Goal: Information Seeking & Learning: Compare options

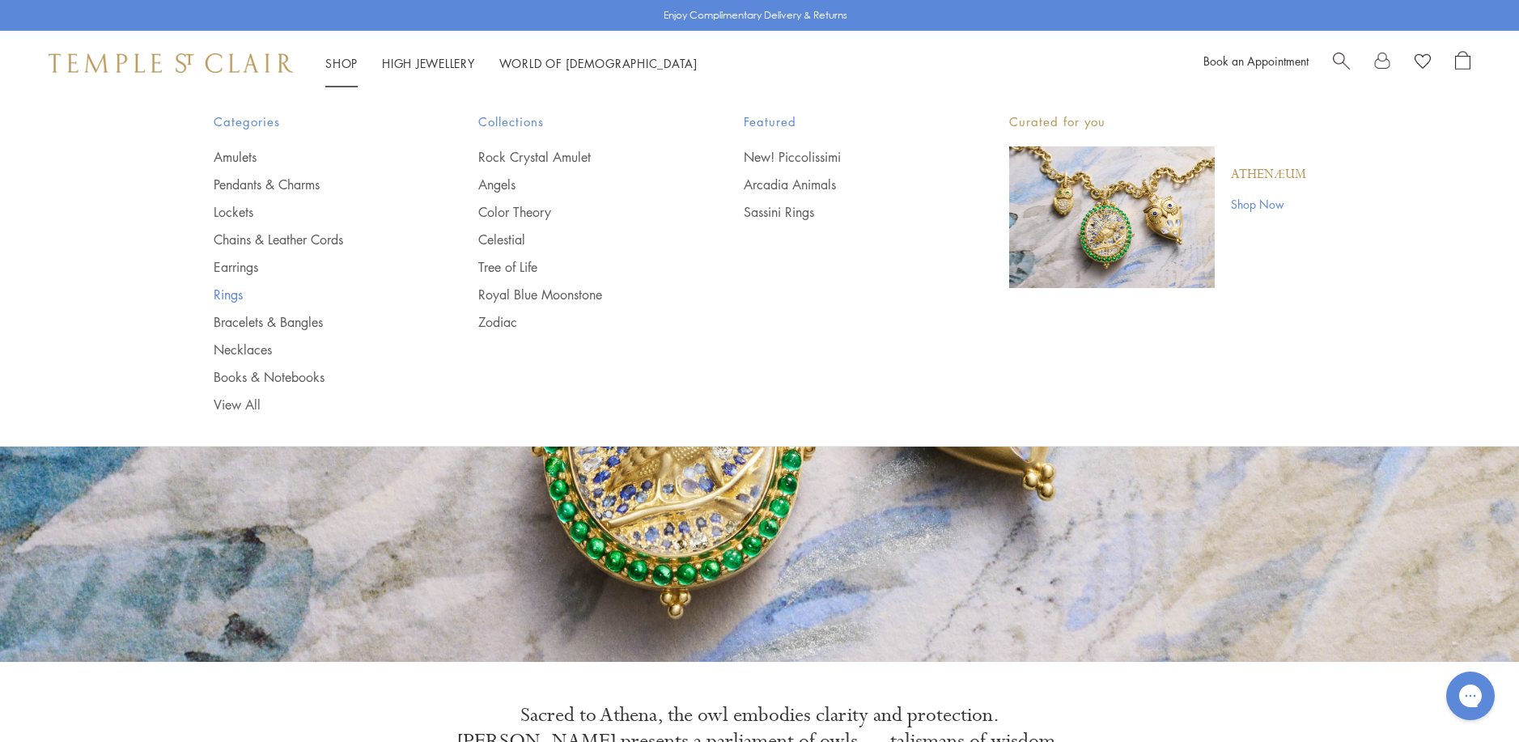
click at [231, 295] on link "Rings" at bounding box center [314, 295] width 201 height 18
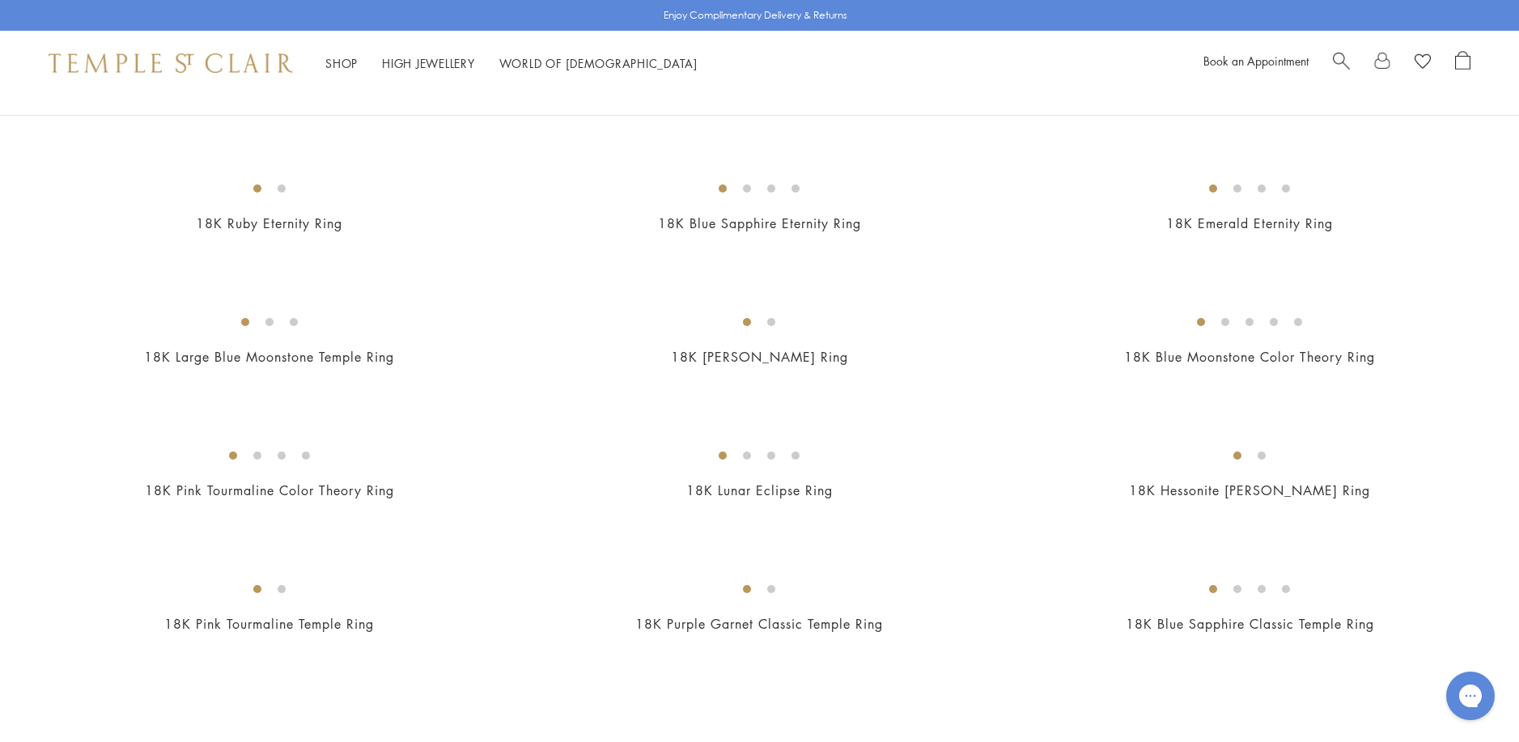
scroll to position [1861, 0]
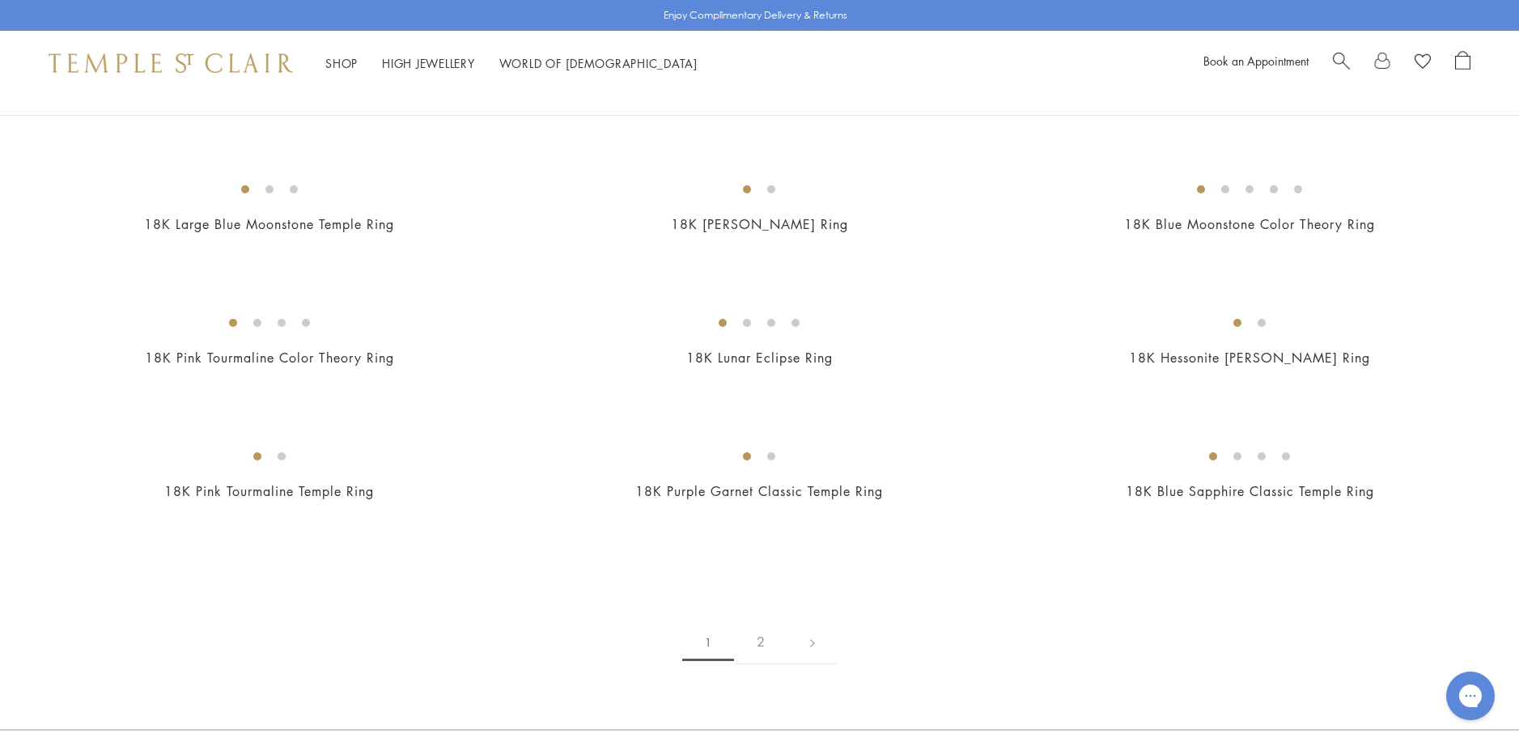
click at [0, 0] on img at bounding box center [0, 0] width 0 height 0
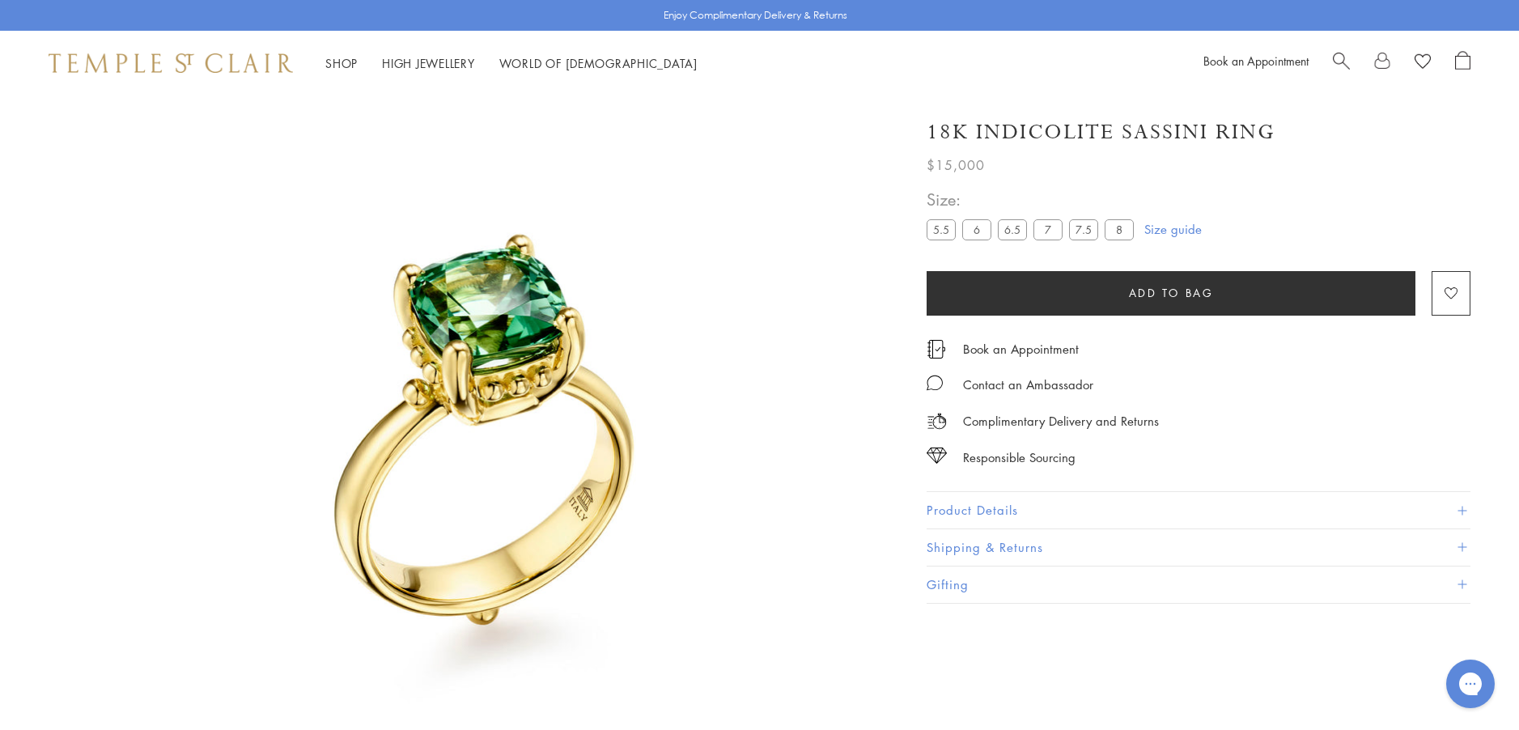
scroll to position [95, 0]
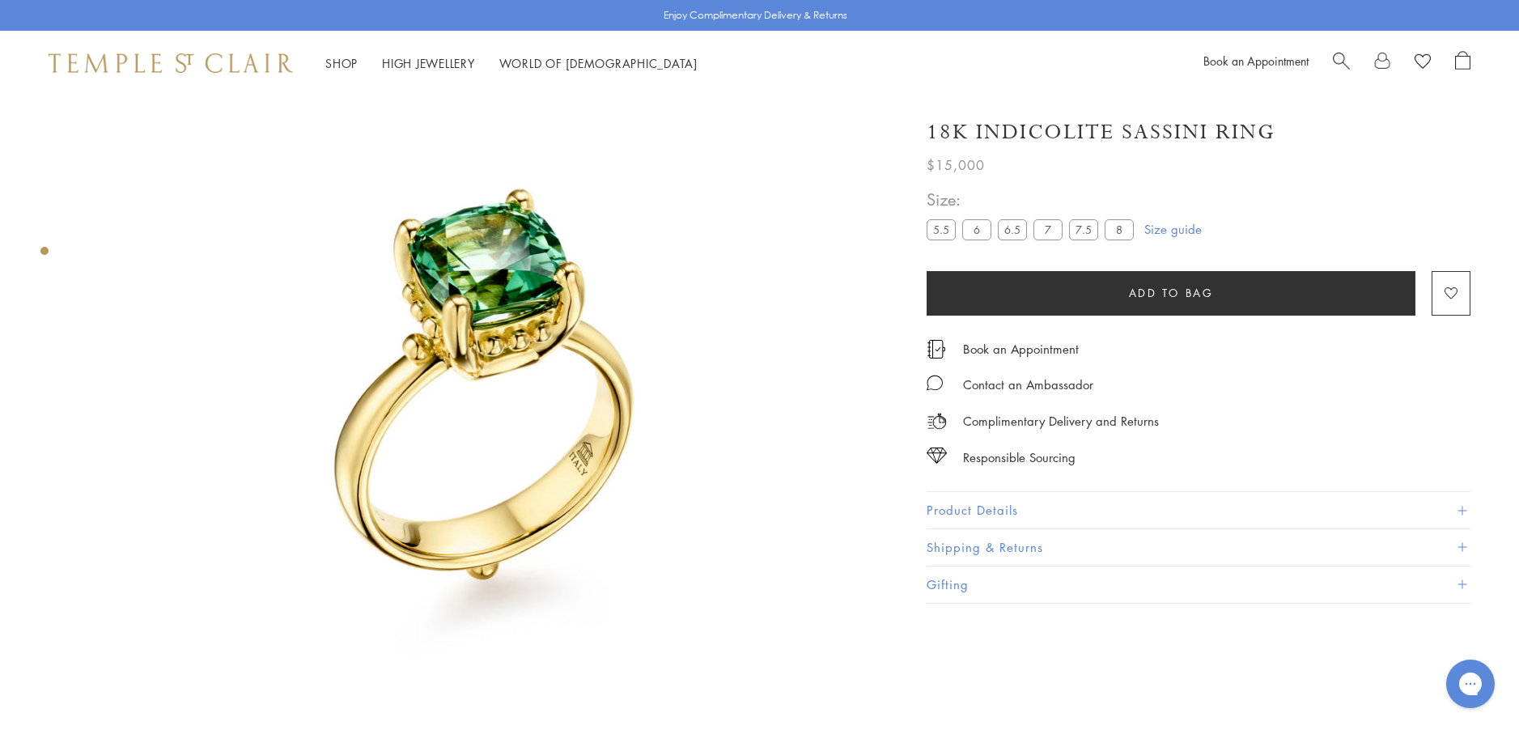
click at [935, 507] on button "Product Details" at bounding box center [1198, 510] width 544 height 36
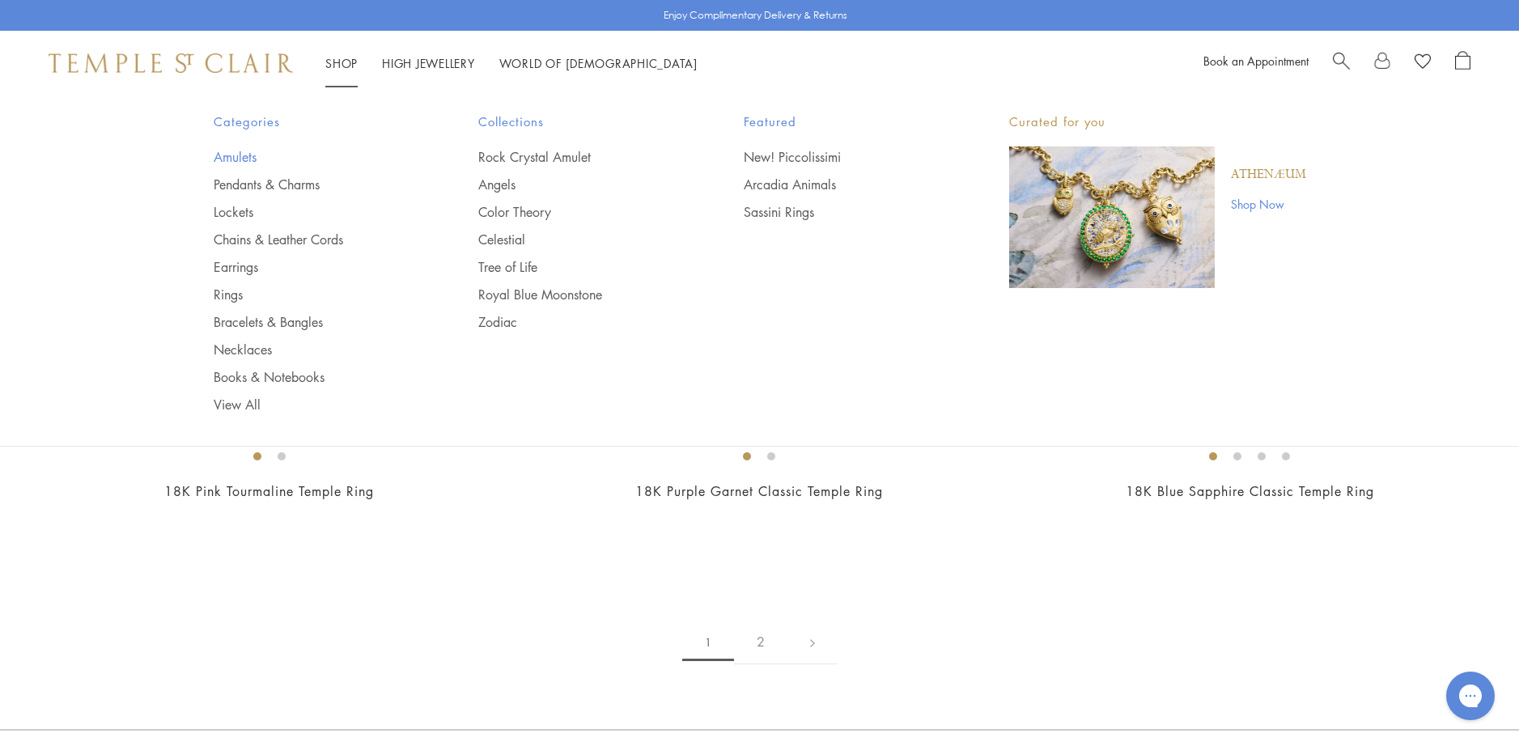
click at [239, 156] on link "Amulets" at bounding box center [314, 157] width 201 height 18
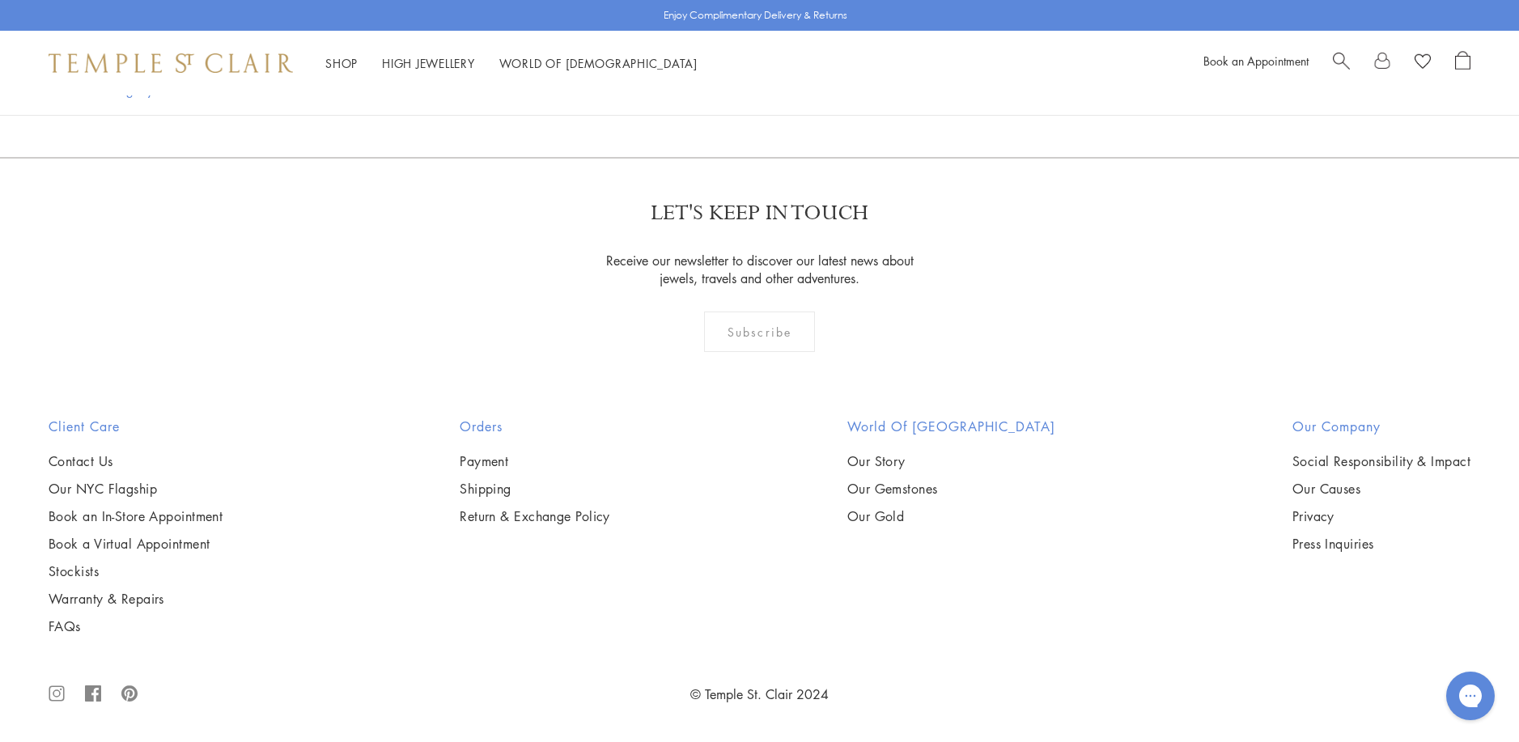
scroll to position [3156, 0]
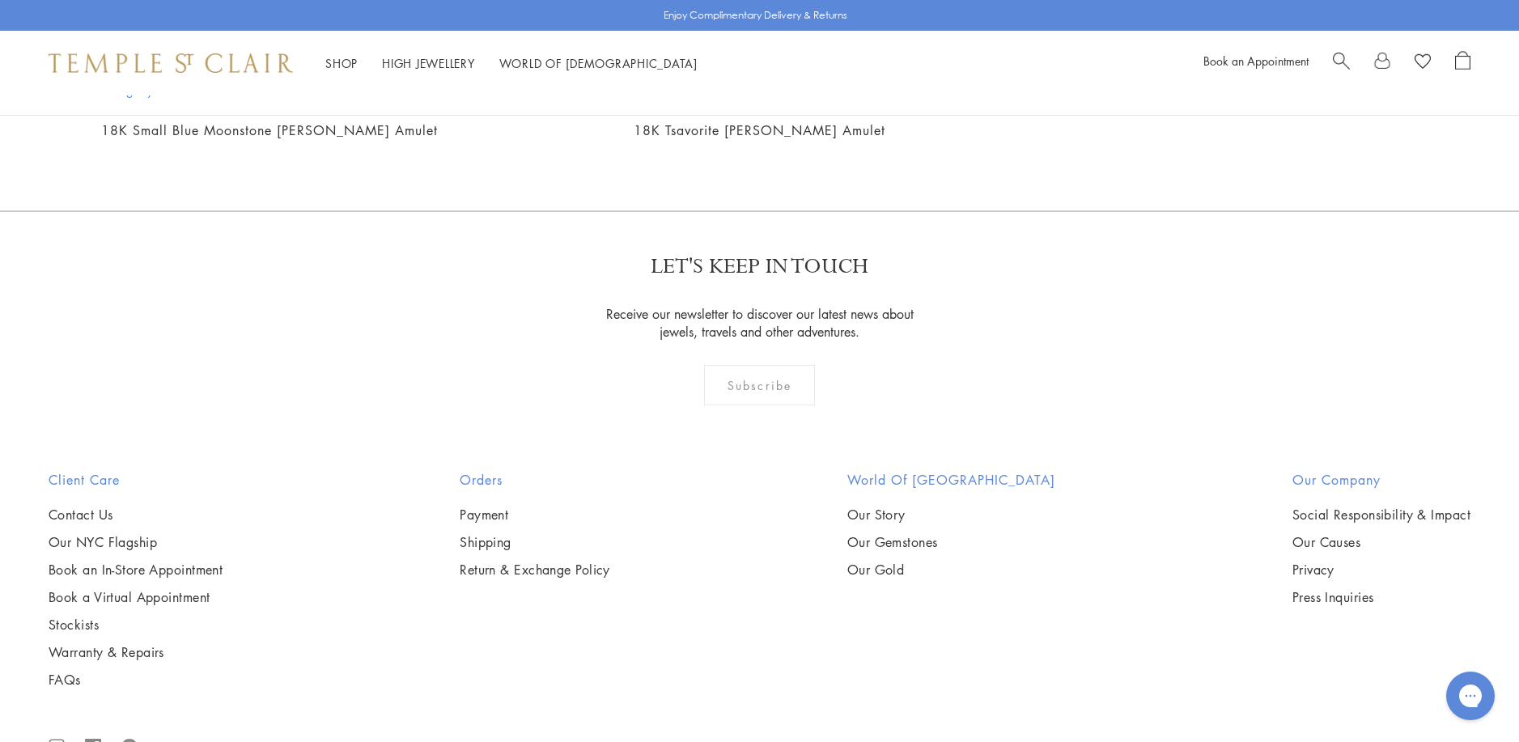
click at [0, 0] on img at bounding box center [0, 0] width 0 height 0
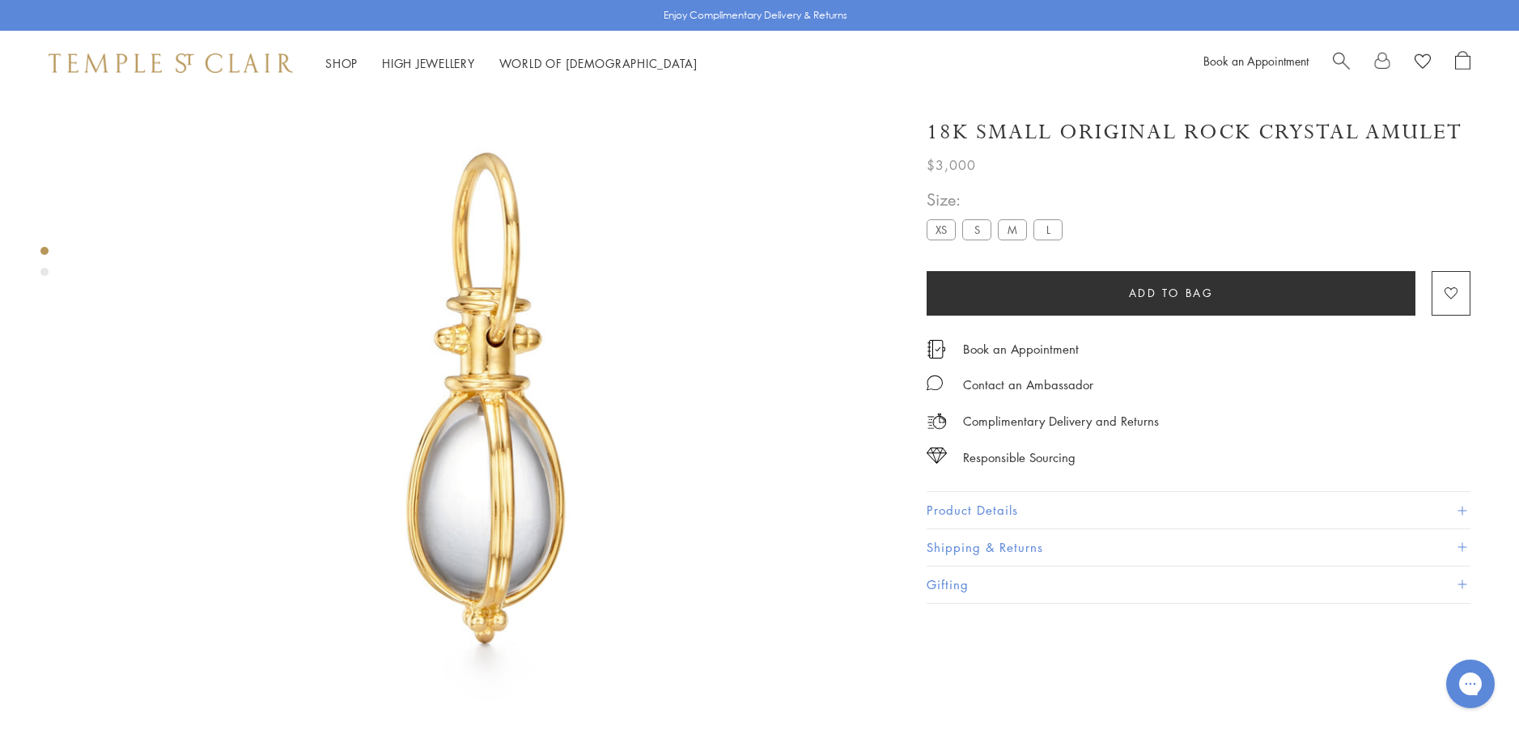
click at [948, 507] on button "Product Details" at bounding box center [1198, 510] width 544 height 36
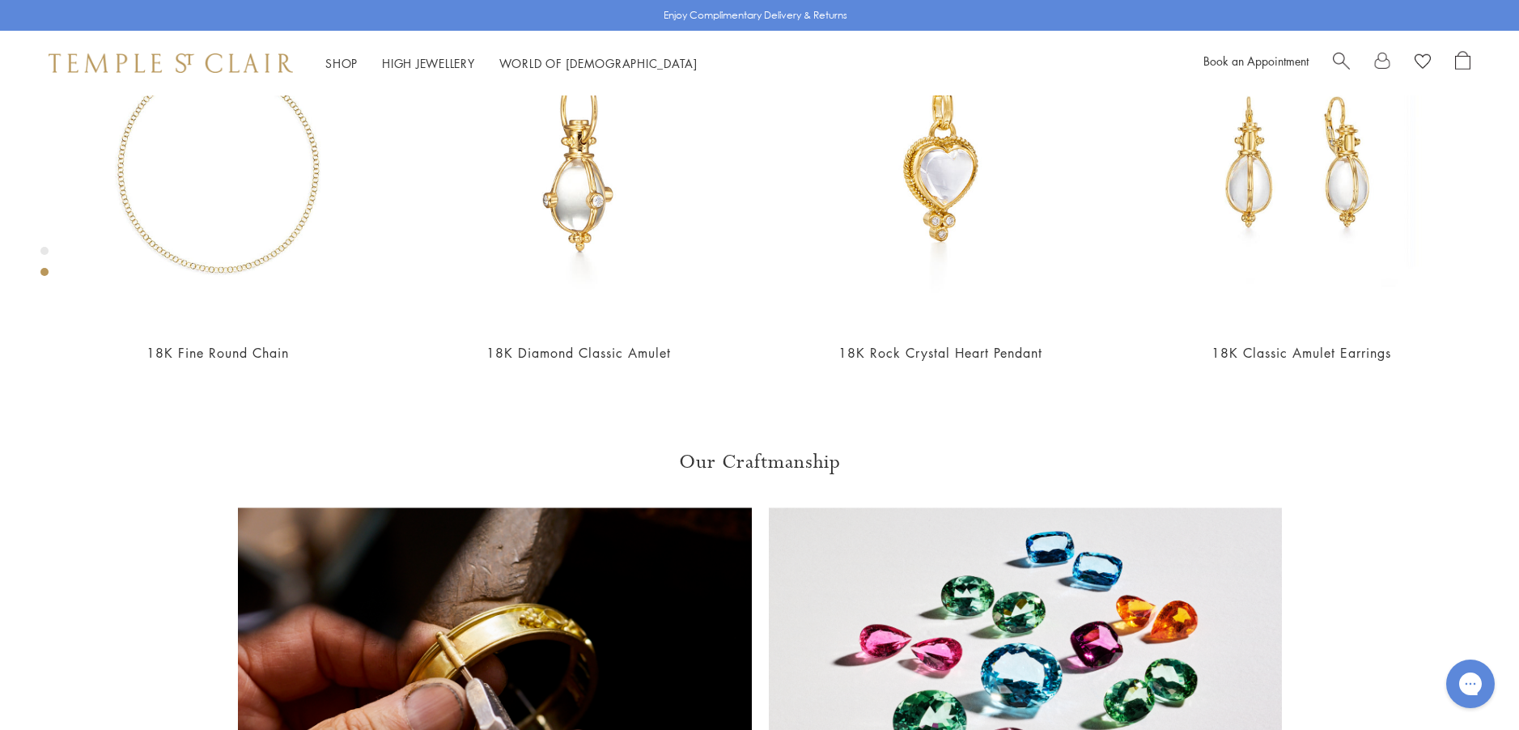
scroll to position [1066, 0]
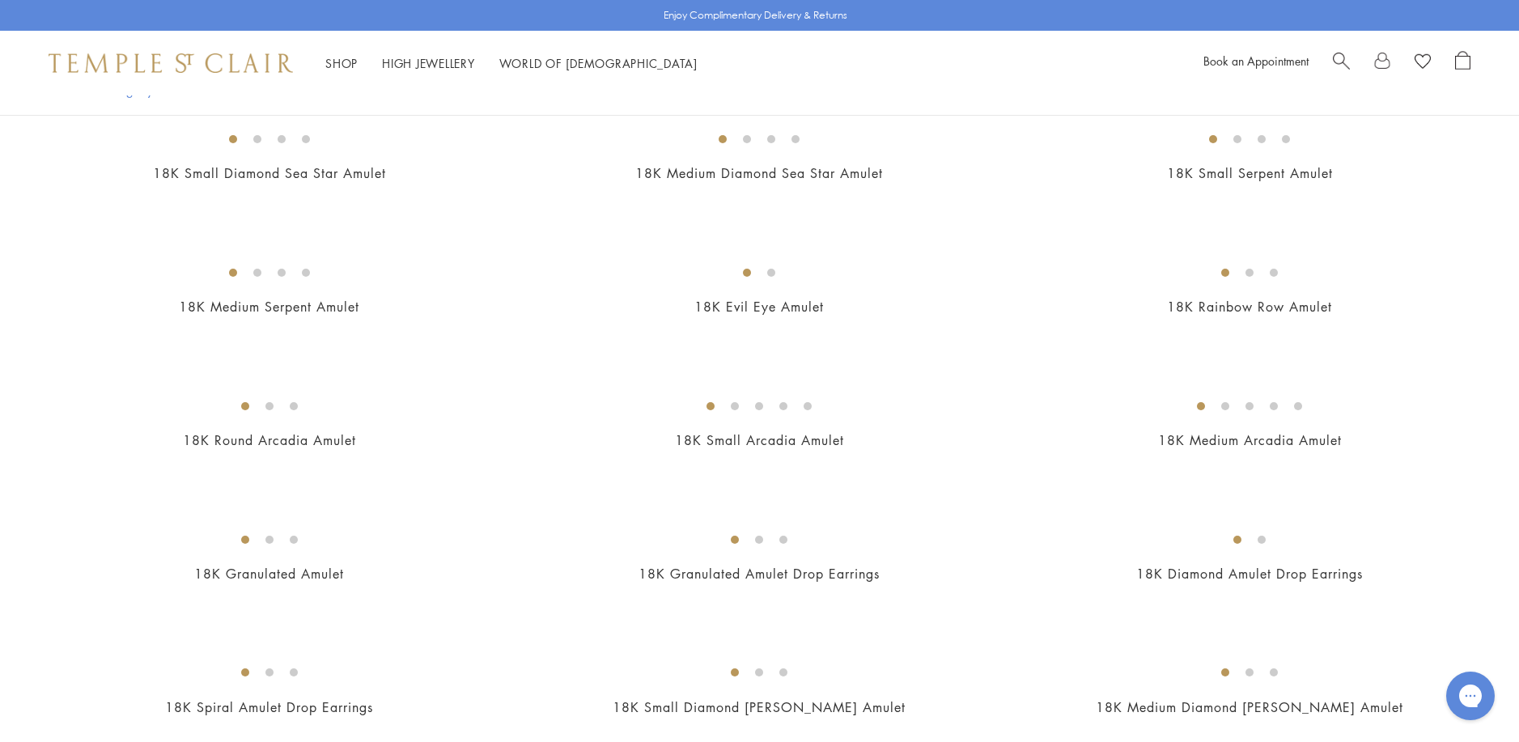
scroll to position [2427, 0]
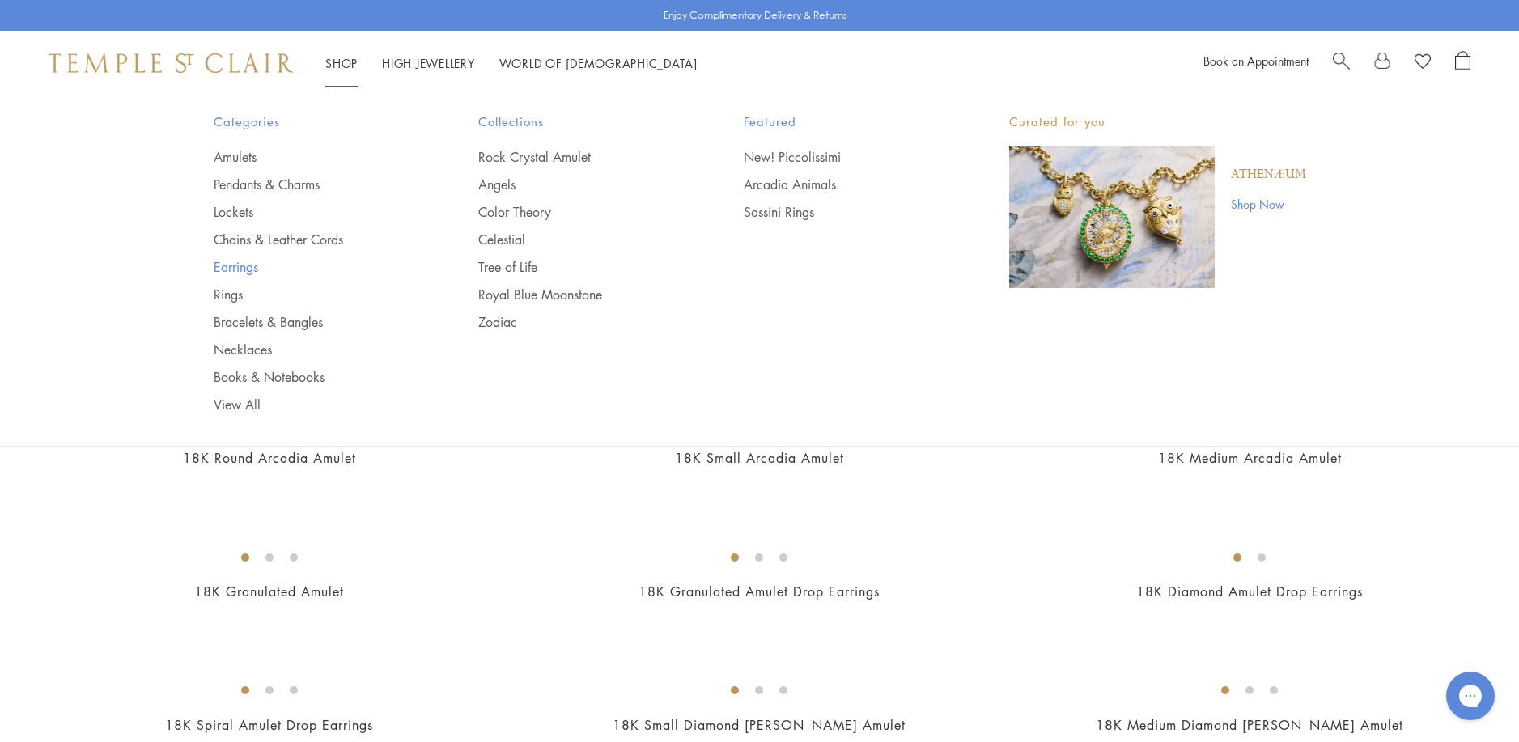
click at [235, 269] on link "Earrings" at bounding box center [314, 267] width 201 height 18
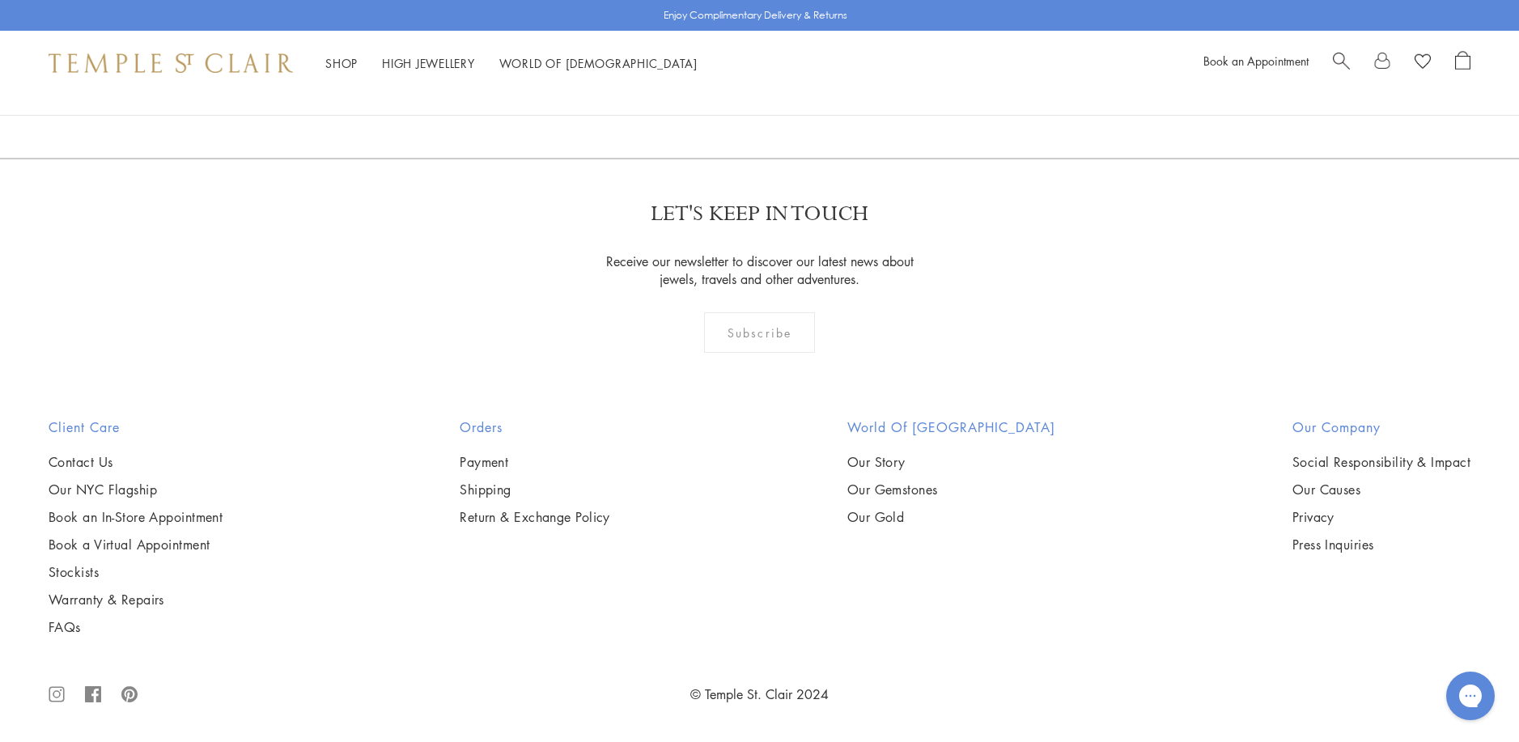
scroll to position [9952, 0]
click at [728, 93] on link "2" at bounding box center [733, 71] width 53 height 45
click at [0, 0] on img at bounding box center [0, 0] width 0 height 0
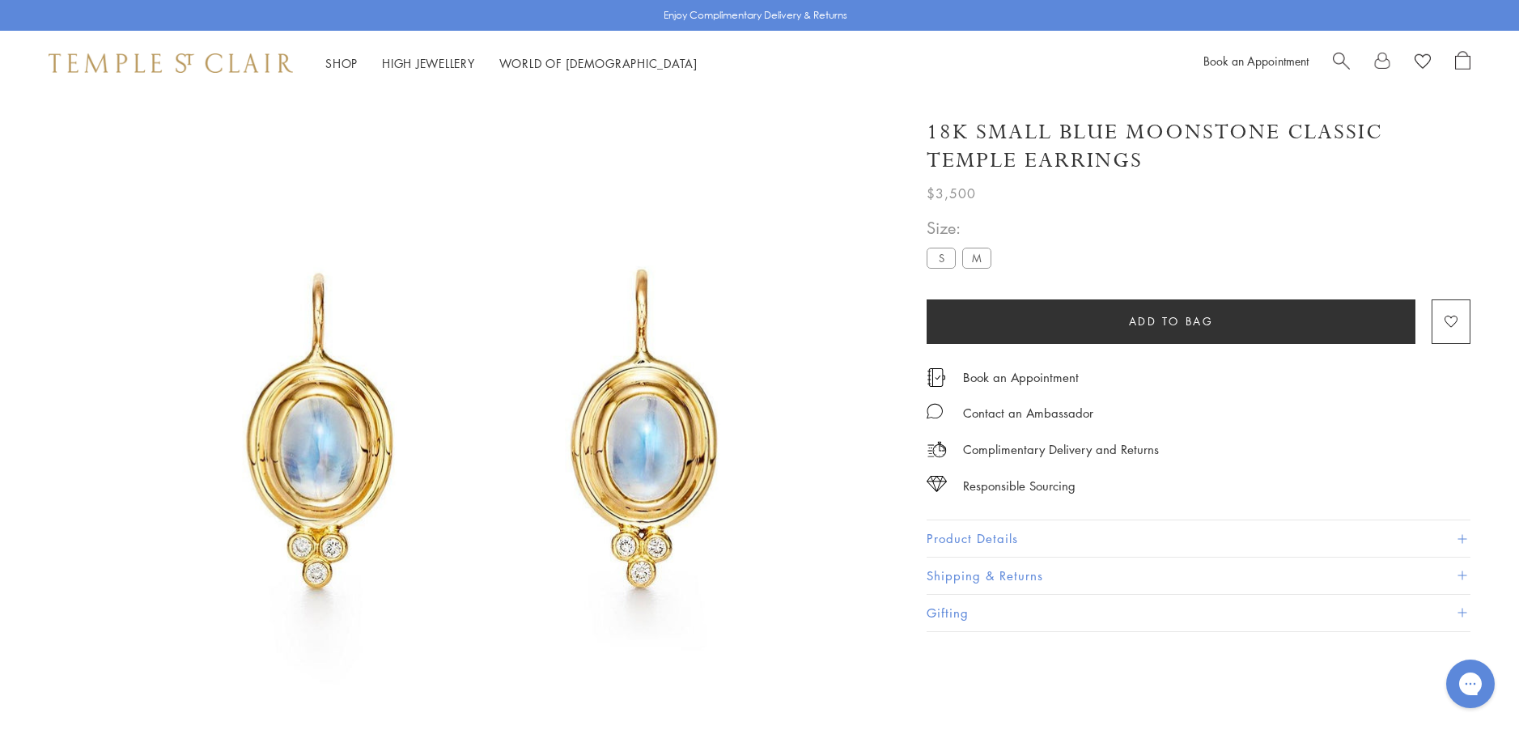
scroll to position [95, 0]
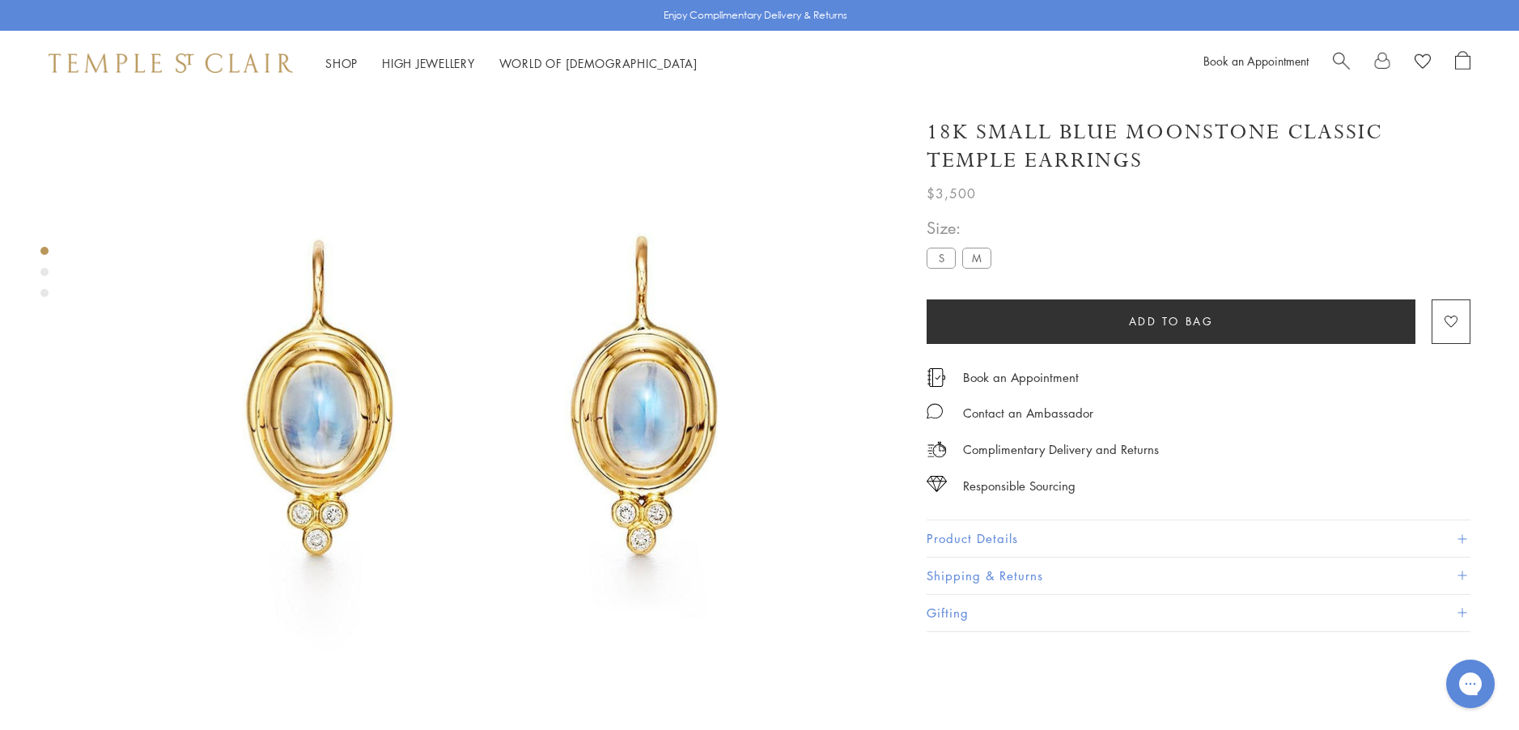
click at [939, 532] on button "Product Details" at bounding box center [1198, 538] width 544 height 36
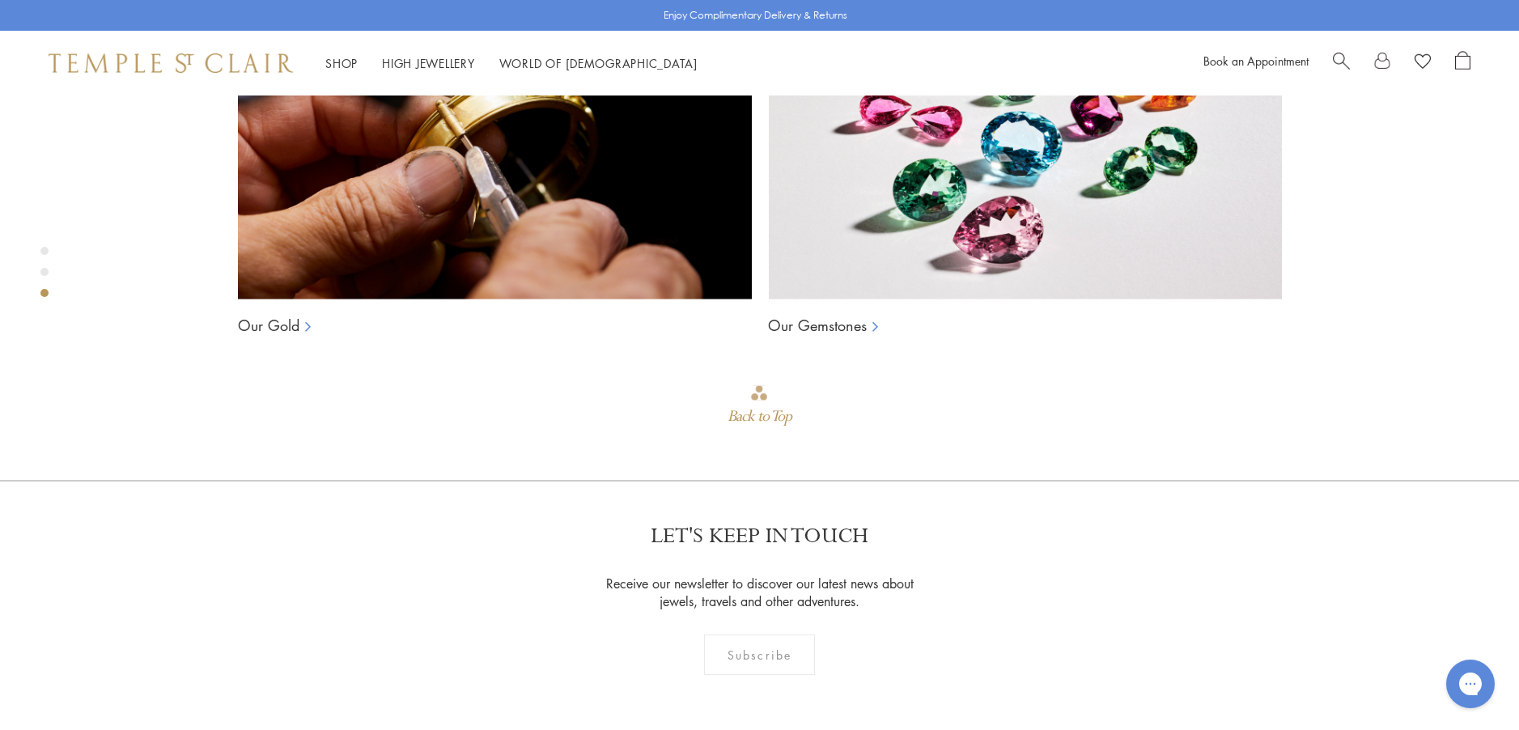
scroll to position [1714, 0]
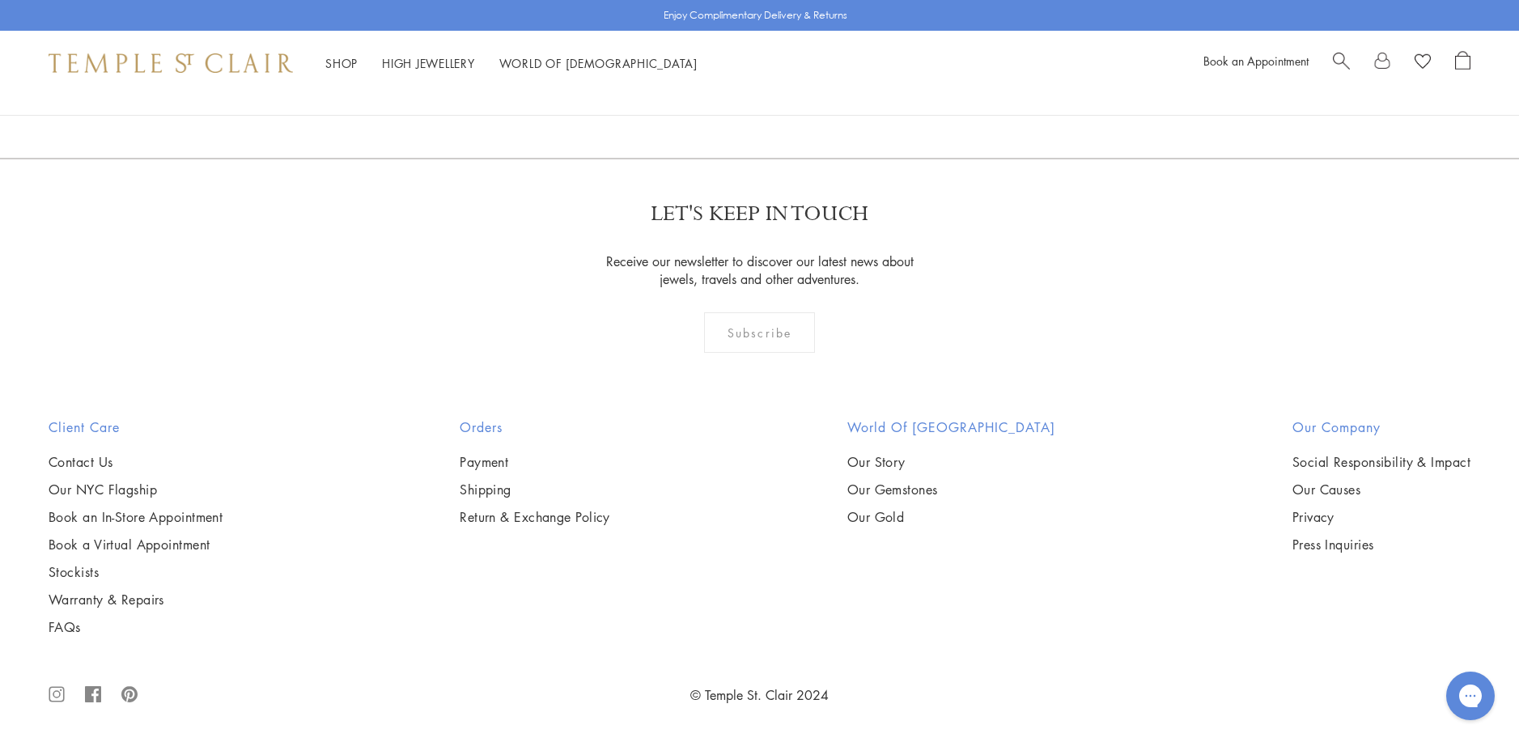
scroll to position [4615, 0]
click at [0, 0] on img at bounding box center [0, 0] width 0 height 0
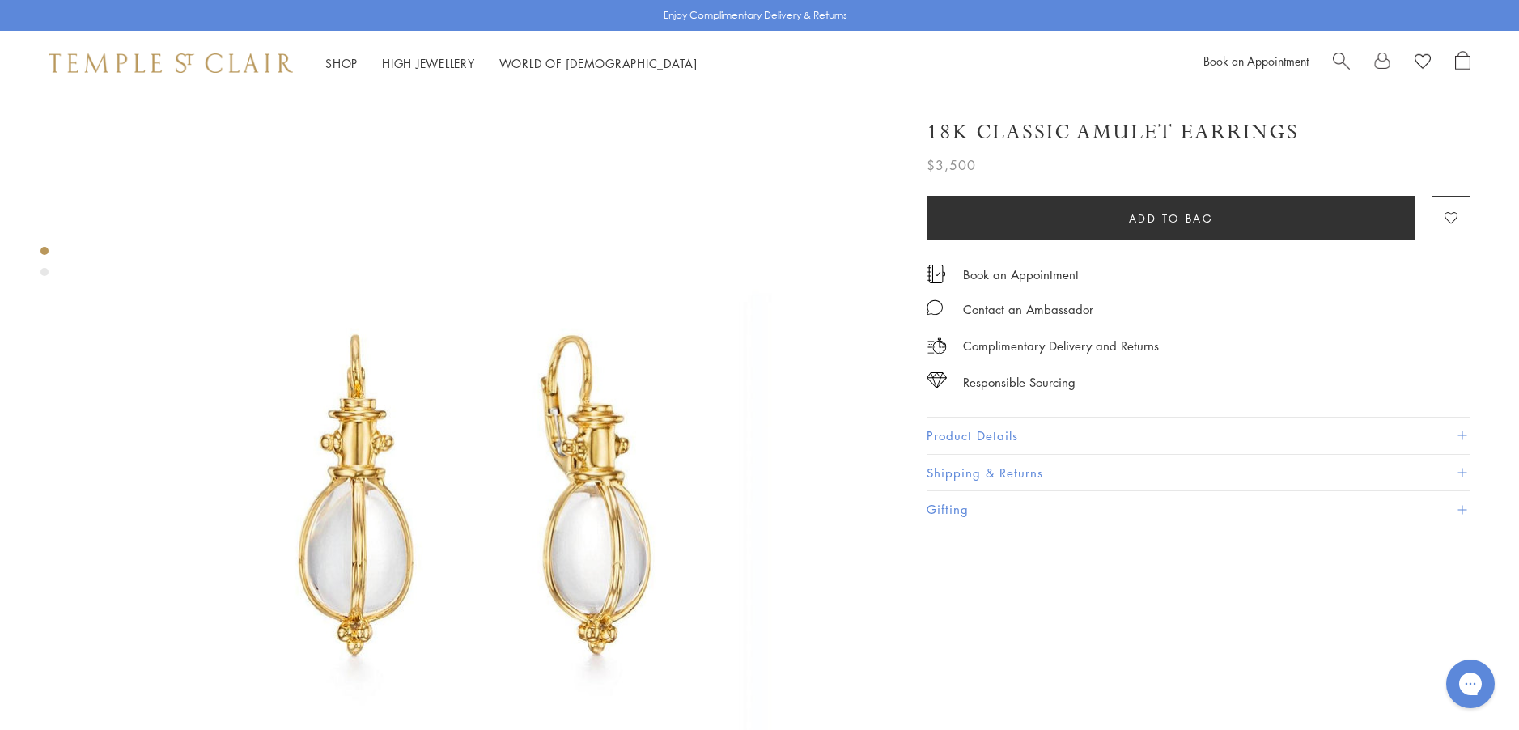
click at [989, 433] on button "Product Details" at bounding box center [1198, 436] width 544 height 36
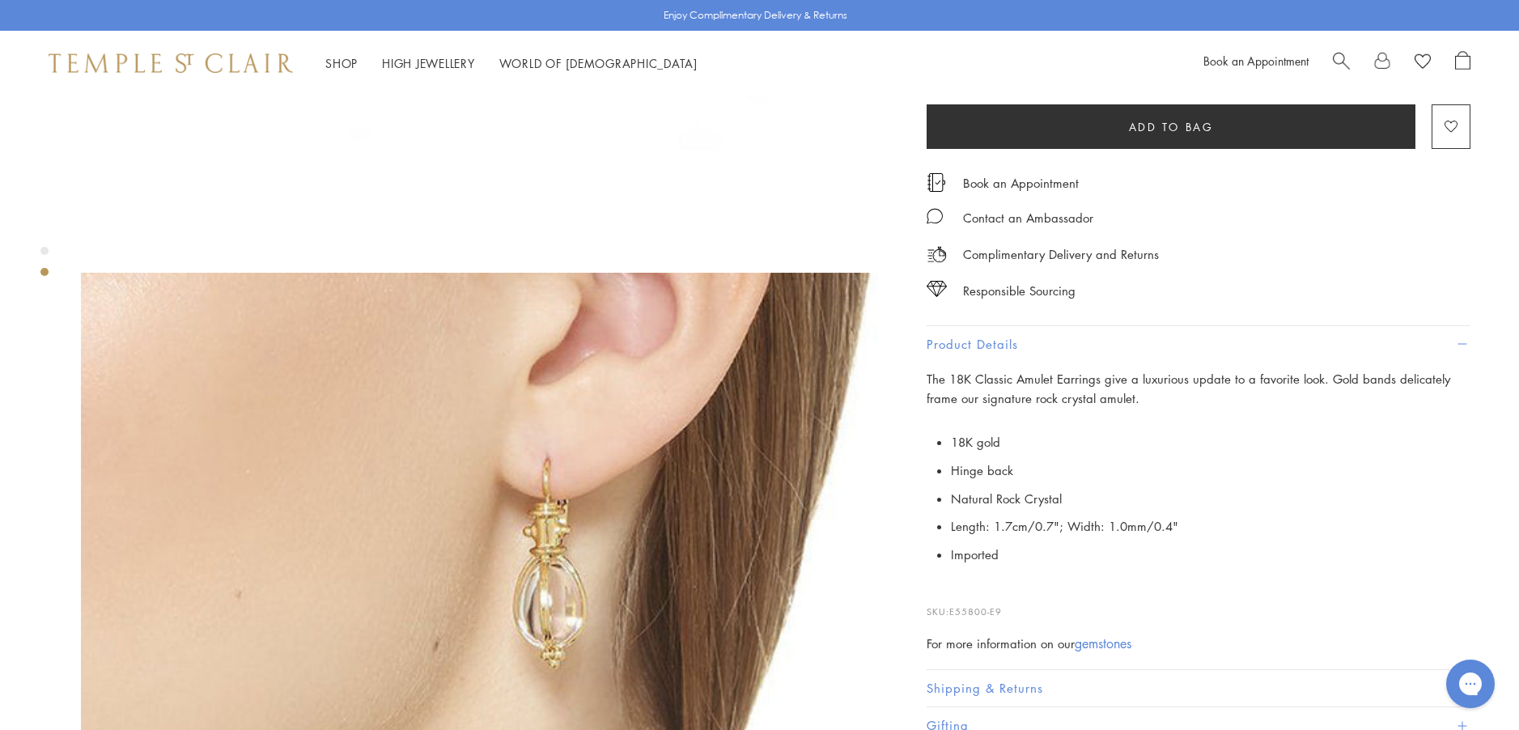
scroll to position [728, 0]
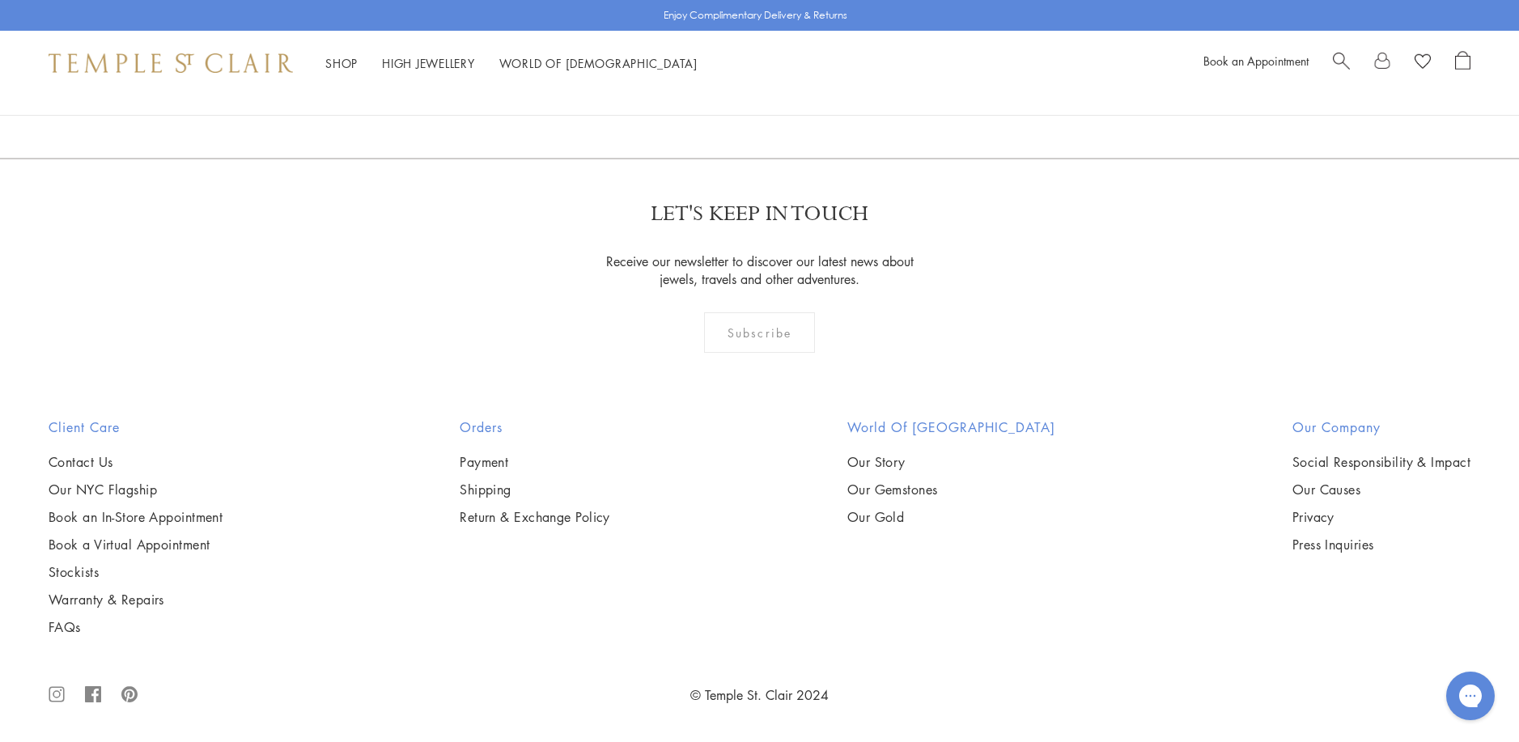
scroll to position [8903, 0]
click at [812, 93] on link "3" at bounding box center [812, 71] width 53 height 45
click at [782, 93] on link "2" at bounding box center [785, 71] width 53 height 45
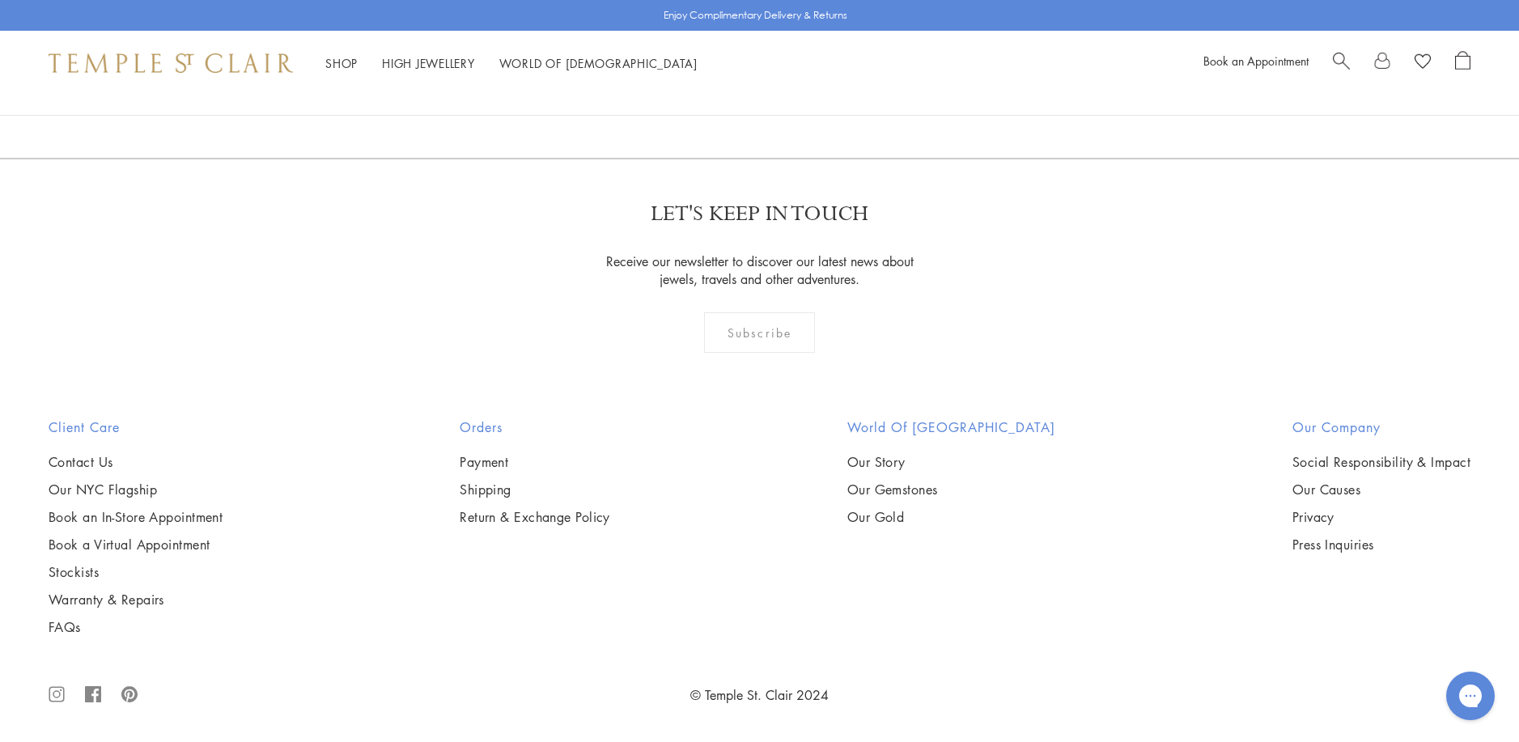
click at [0, 0] on img at bounding box center [0, 0] width 0 height 0
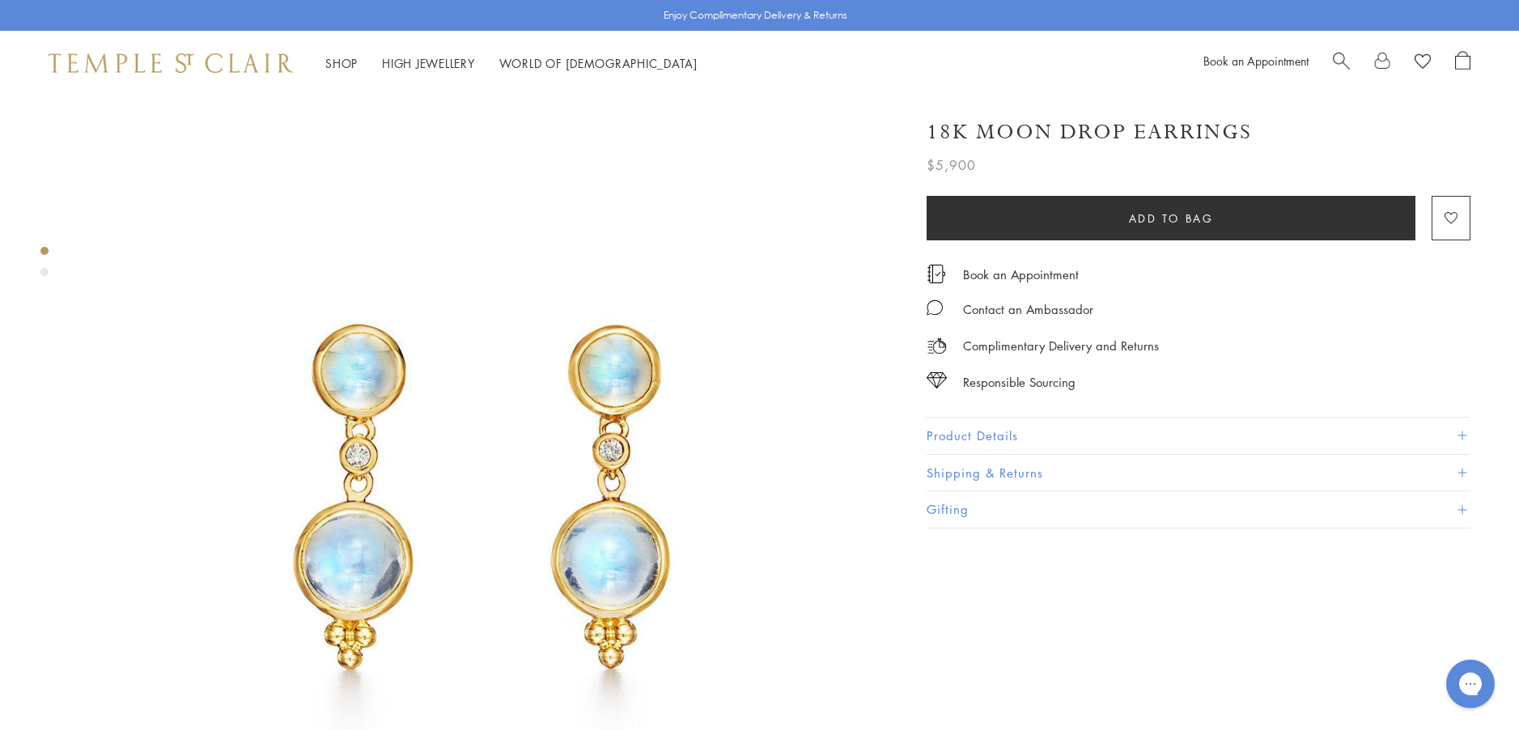
click at [967, 435] on button "Product Details" at bounding box center [1198, 436] width 544 height 36
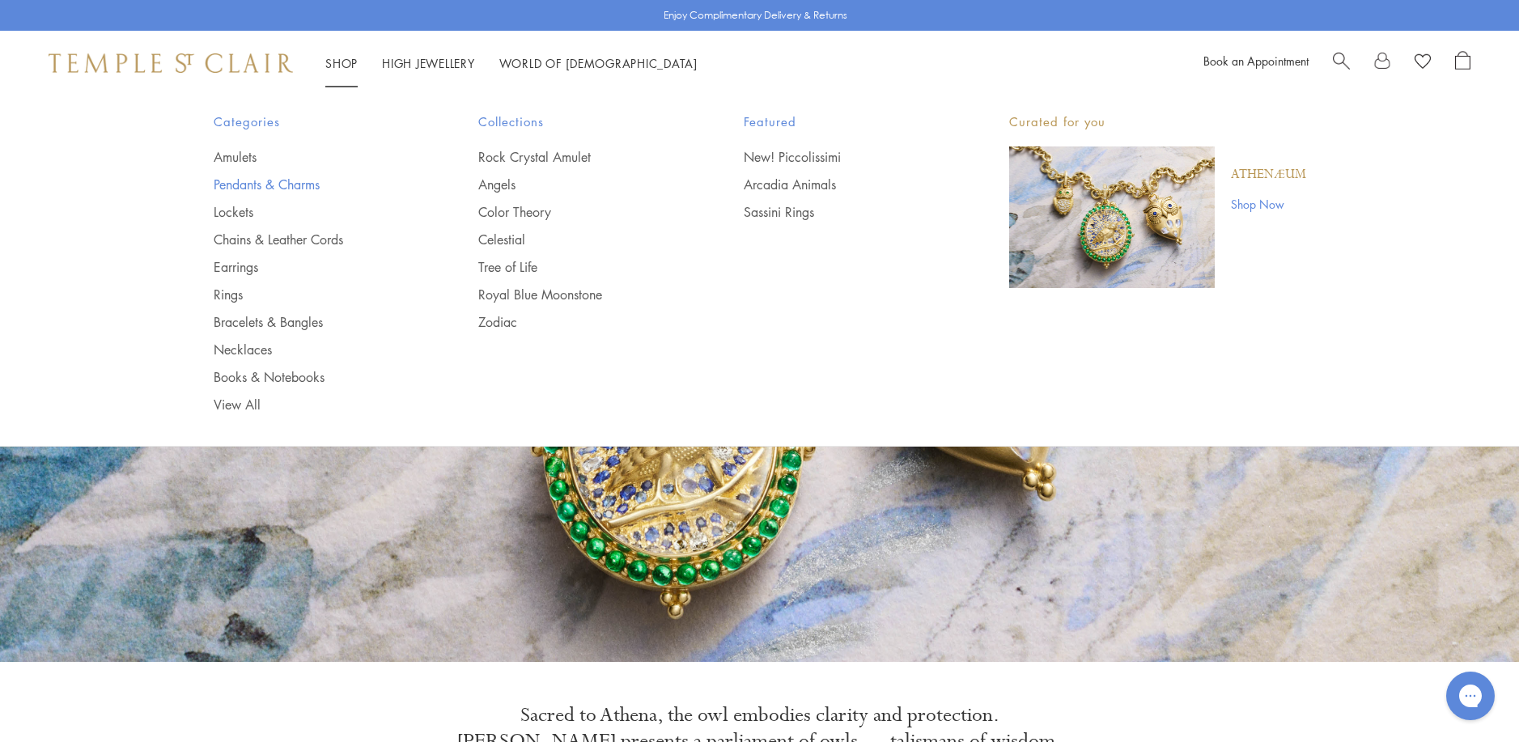
click at [280, 184] on link "Pendants & Charms" at bounding box center [314, 185] width 201 height 18
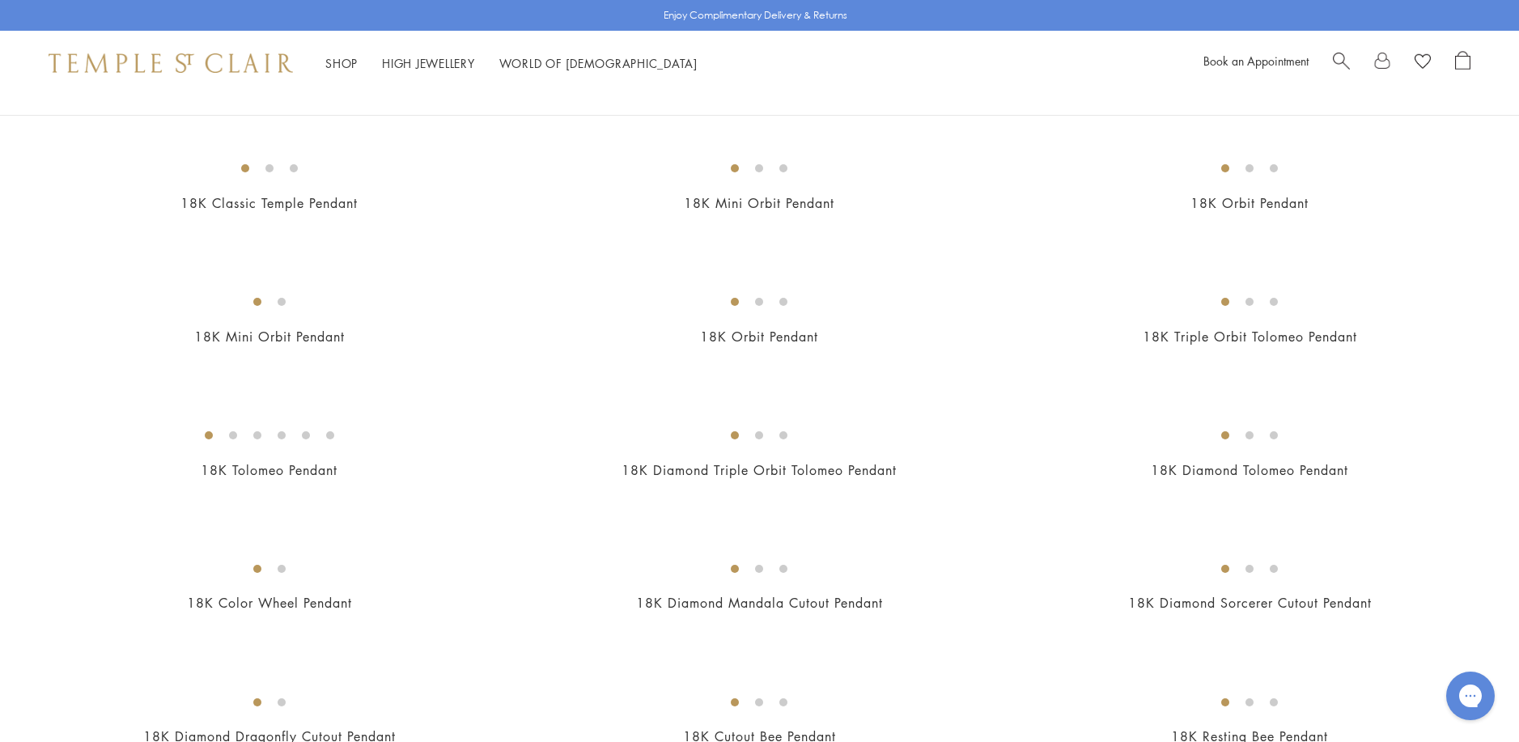
scroll to position [2023, 0]
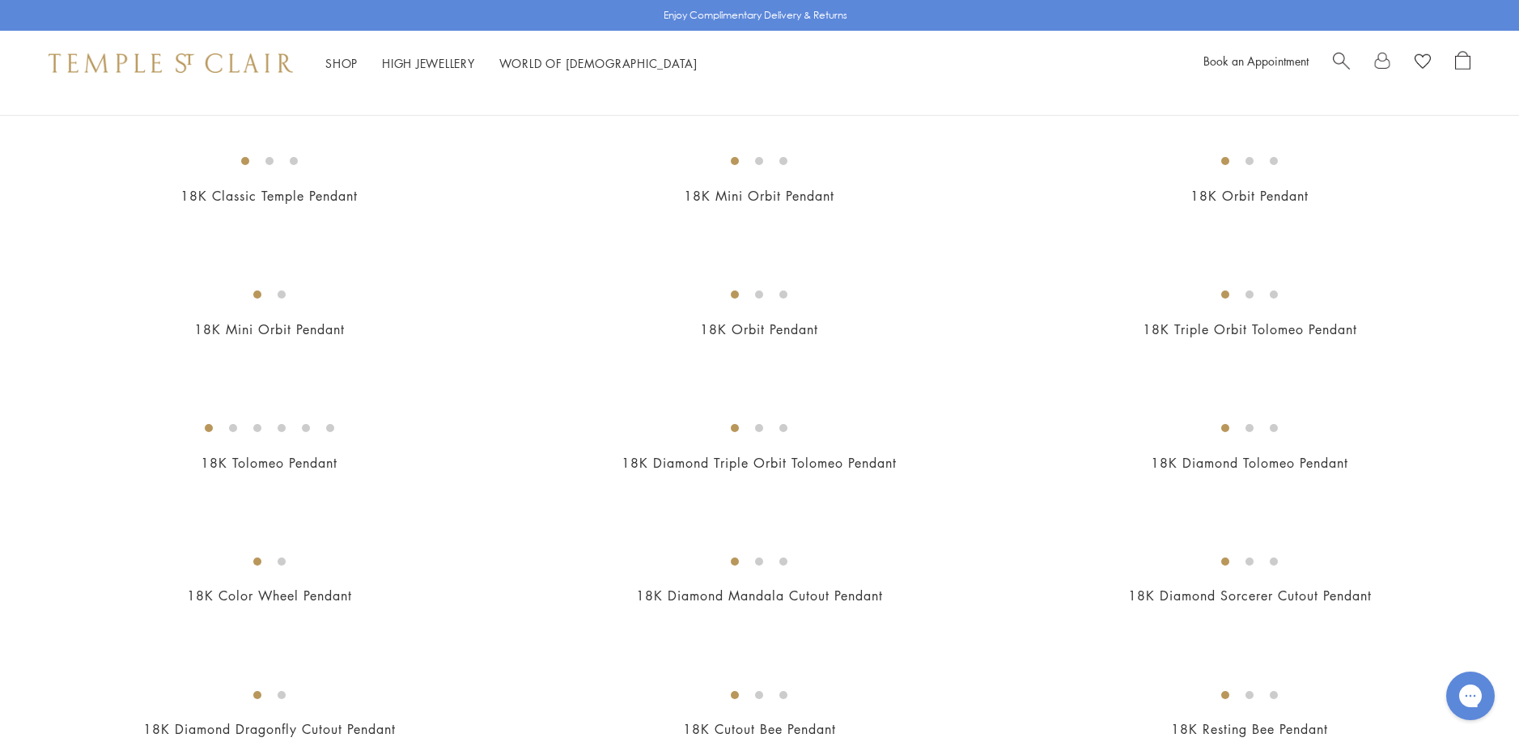
click at [0, 0] on img at bounding box center [0, 0] width 0 height 0
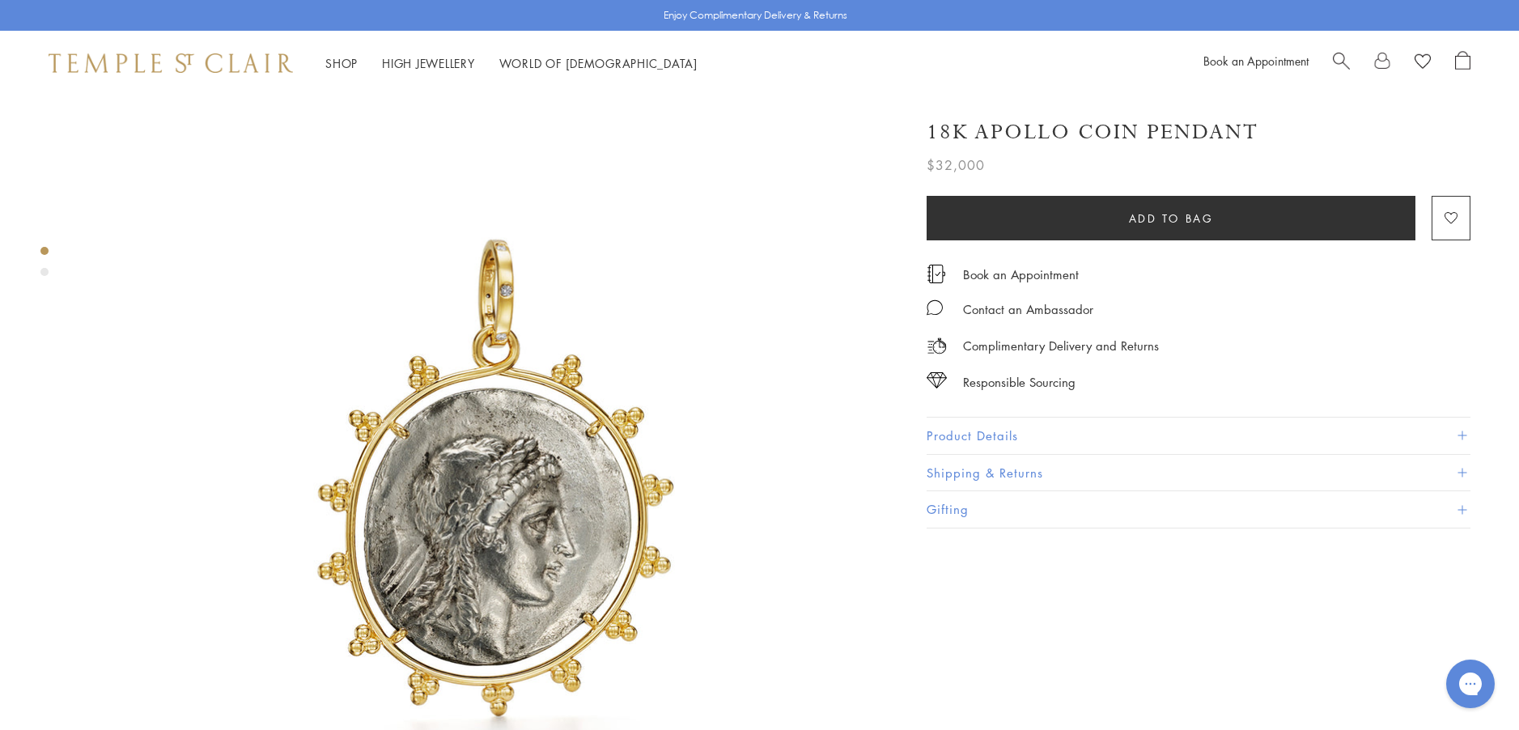
click at [951, 432] on button "Product Details" at bounding box center [1198, 436] width 544 height 36
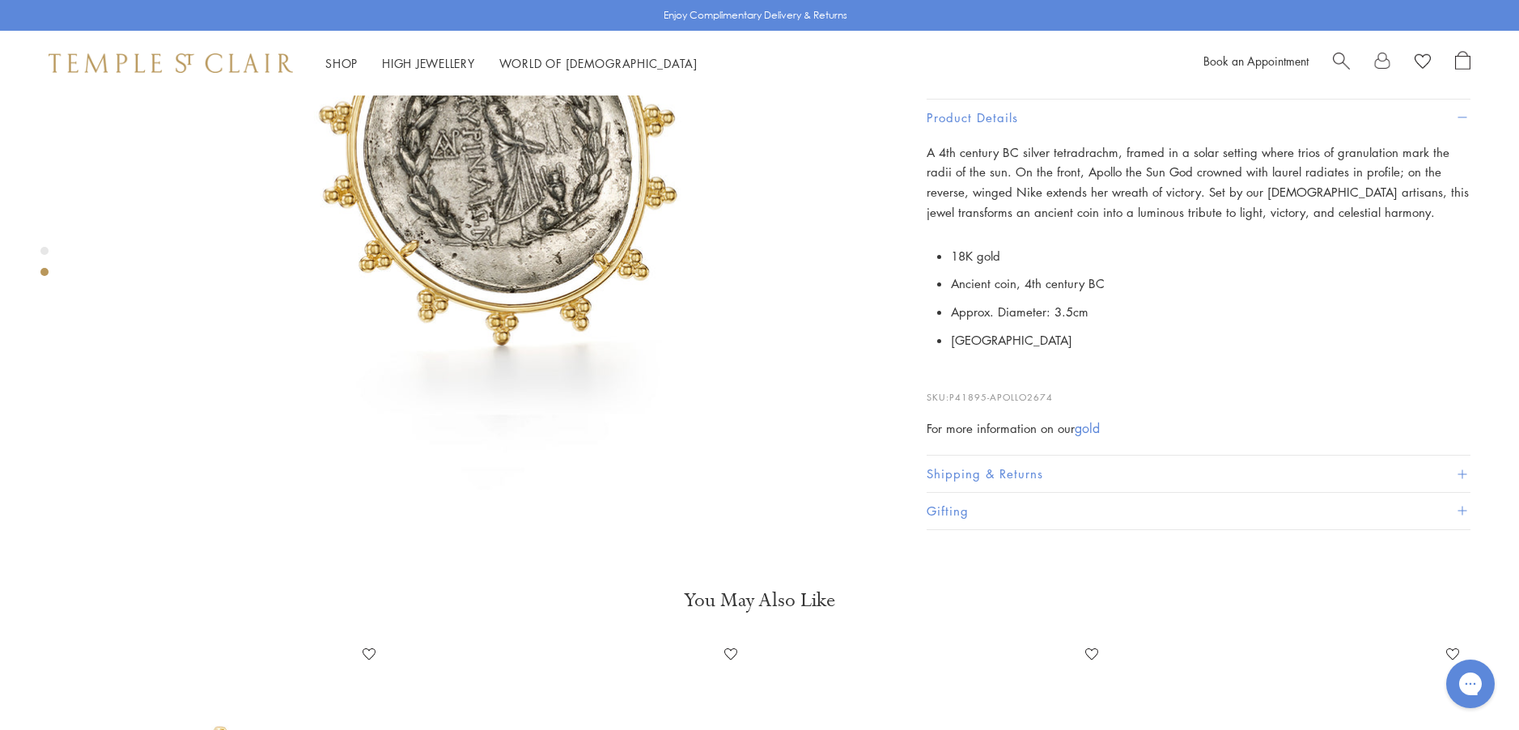
scroll to position [1214, 0]
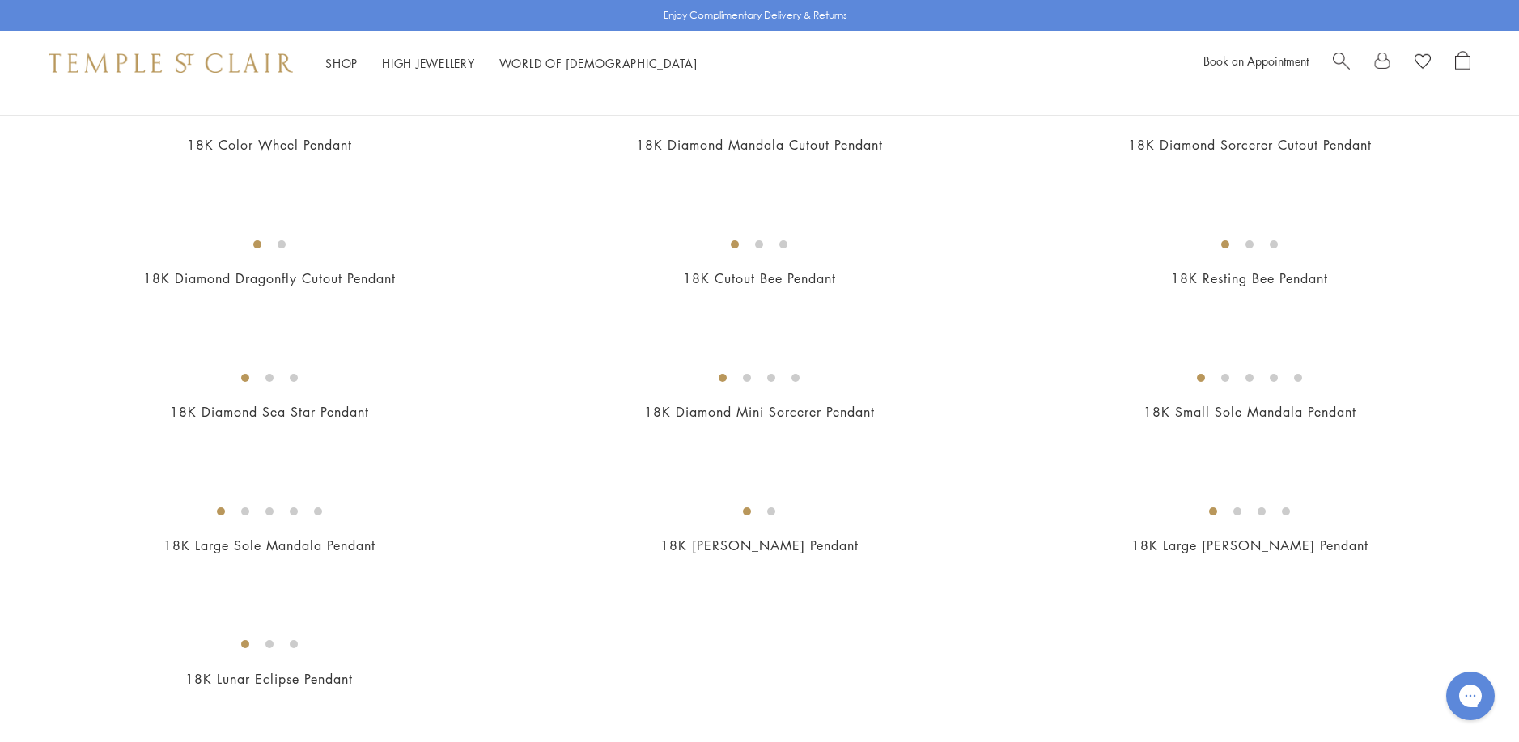
scroll to position [2508, 0]
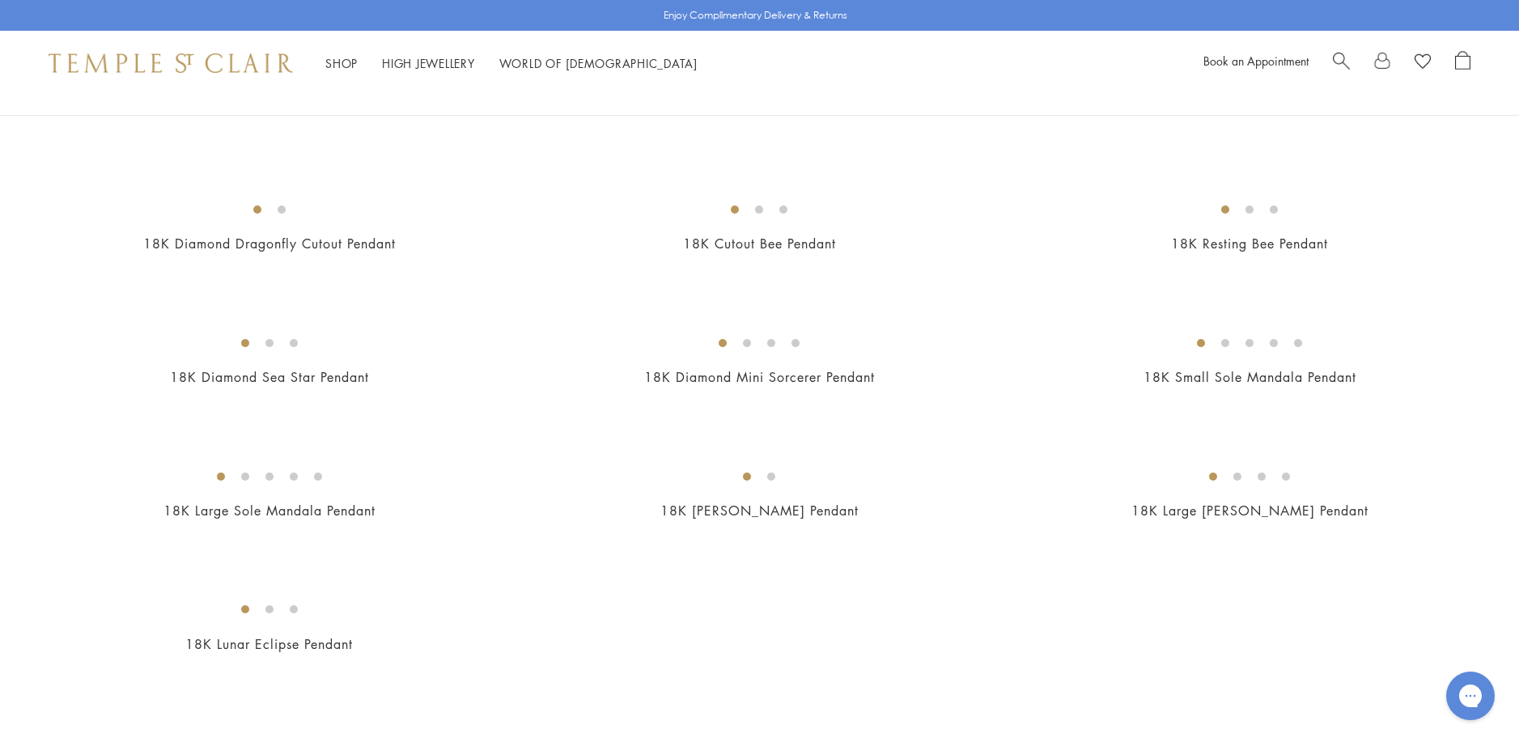
click at [0, 0] on img at bounding box center [0, 0] width 0 height 0
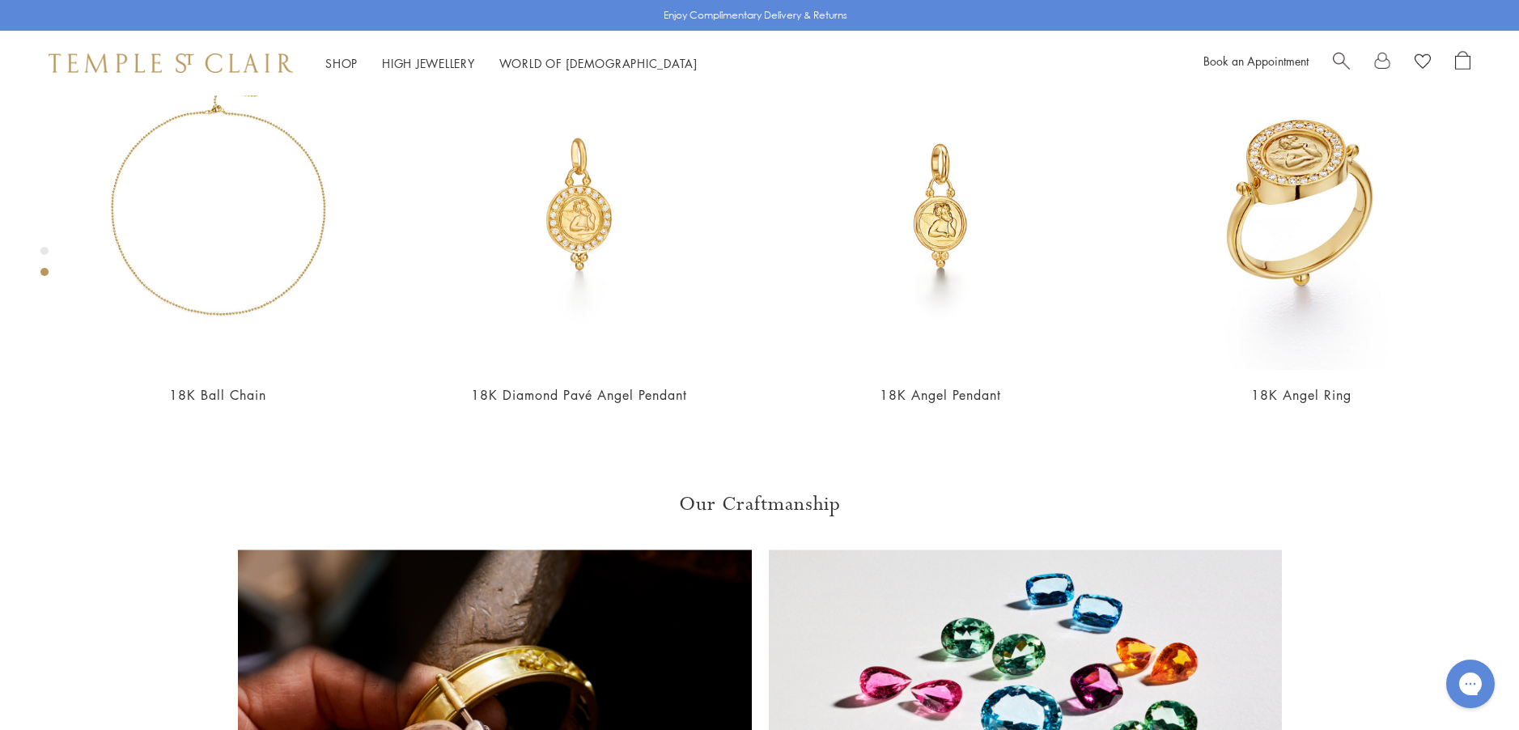
scroll to position [743, 0]
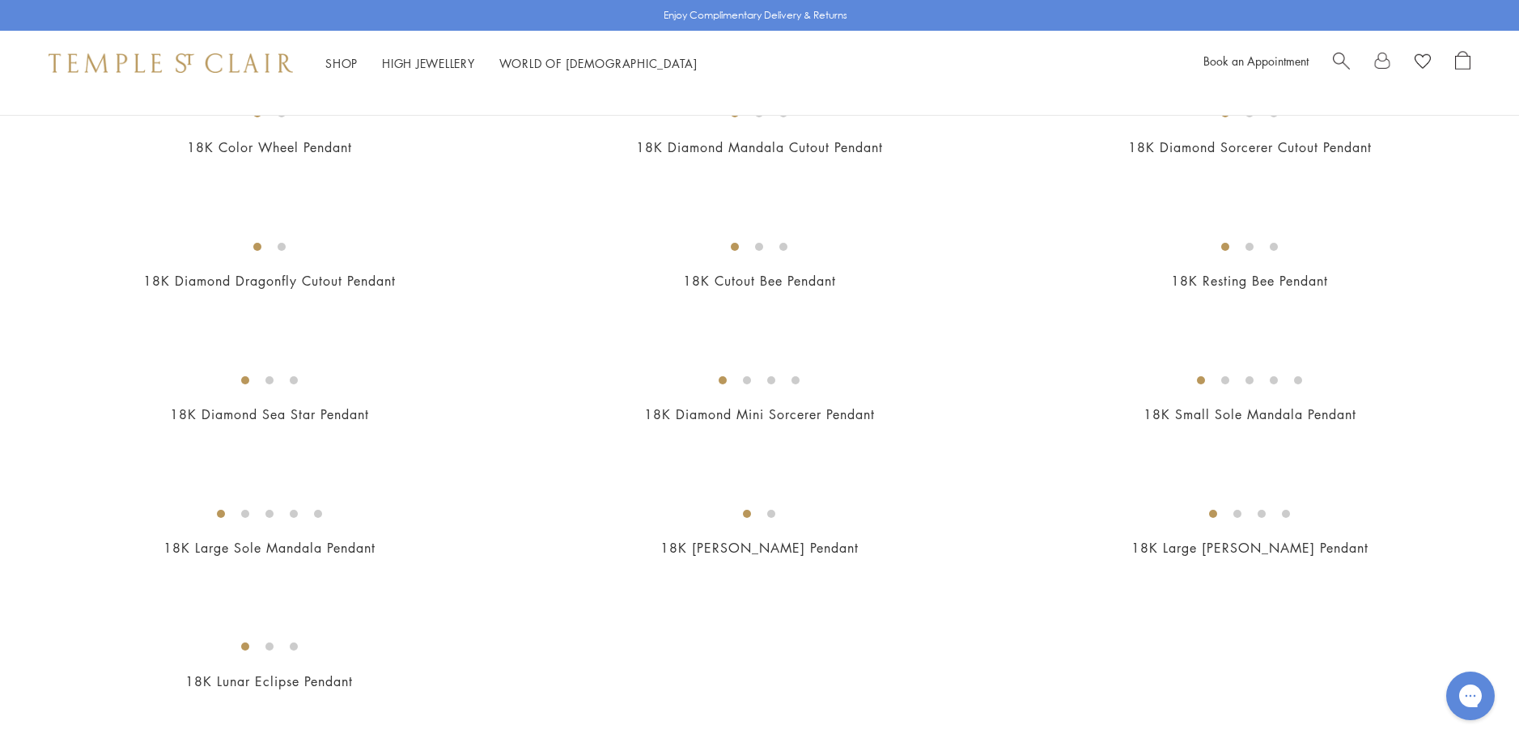
scroll to position [2511, 0]
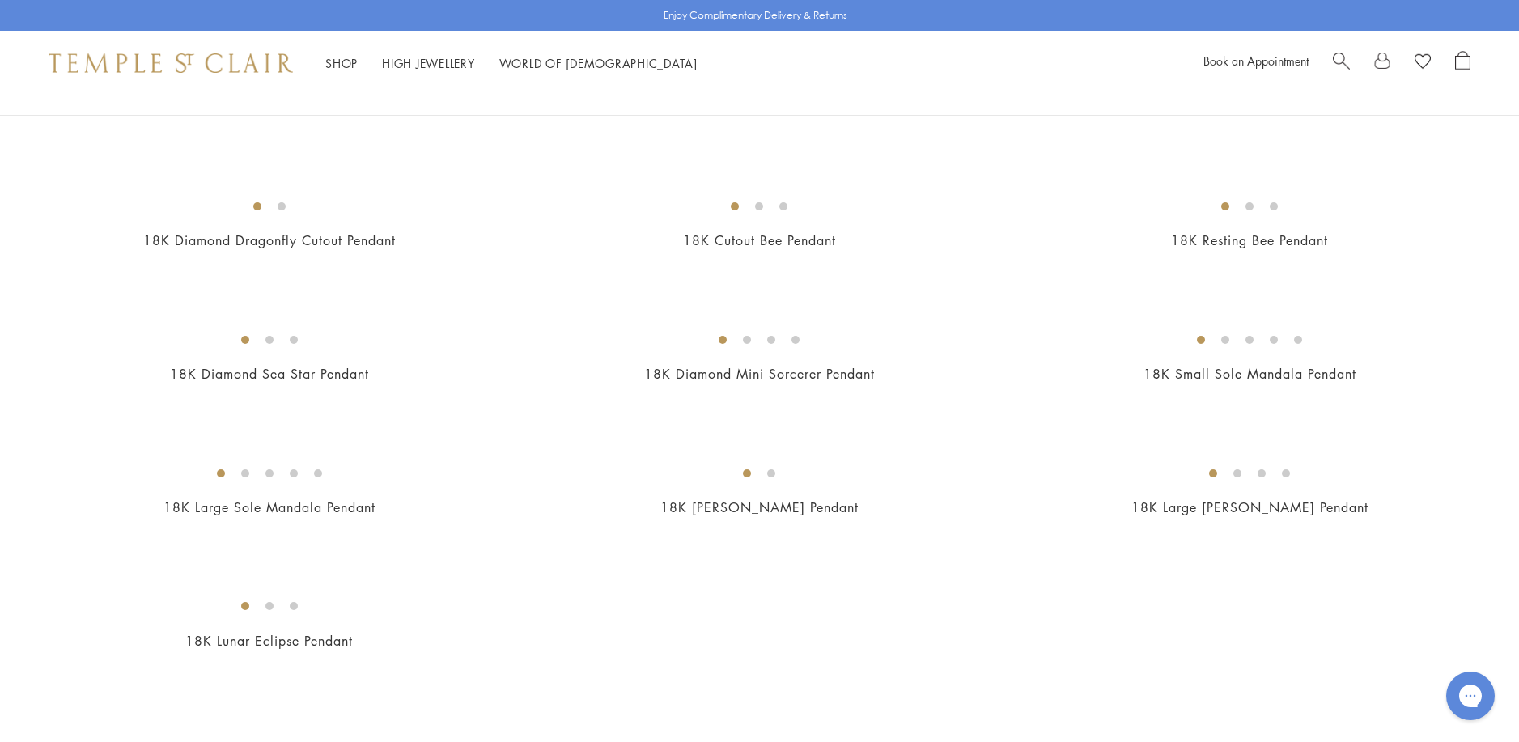
click at [0, 0] on img at bounding box center [0, 0] width 0 height 0
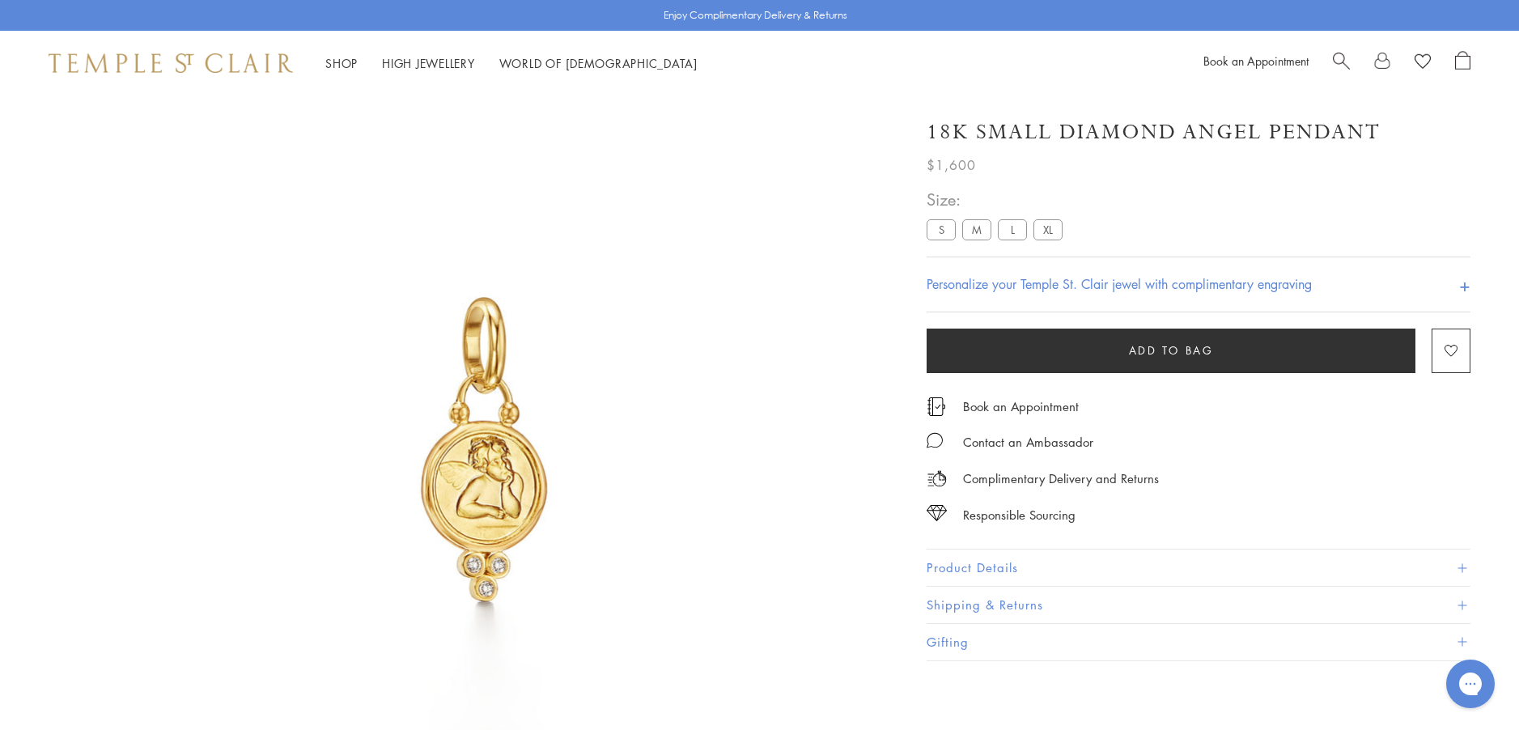
scroll to position [95, 0]
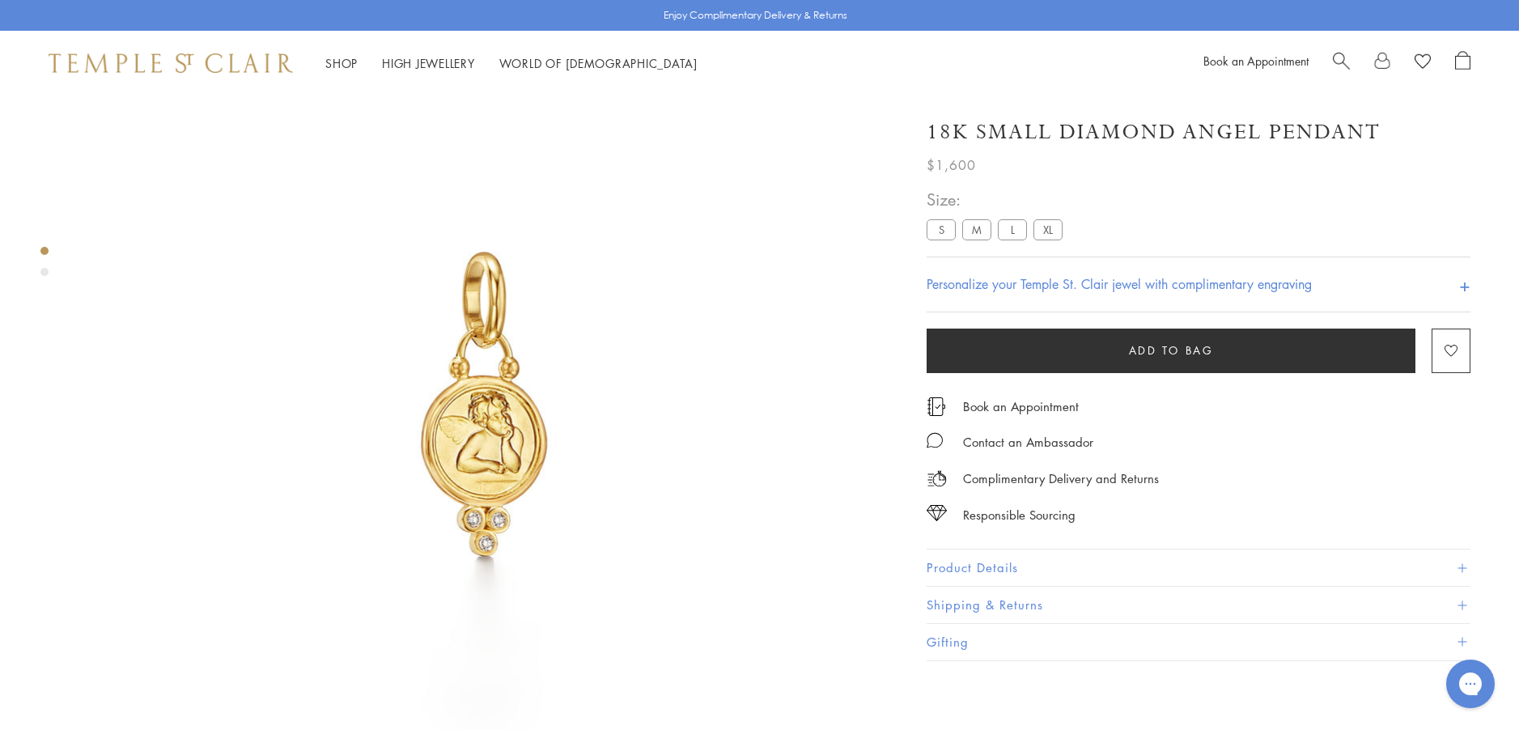
click at [955, 564] on button "Product Details" at bounding box center [1198, 567] width 544 height 36
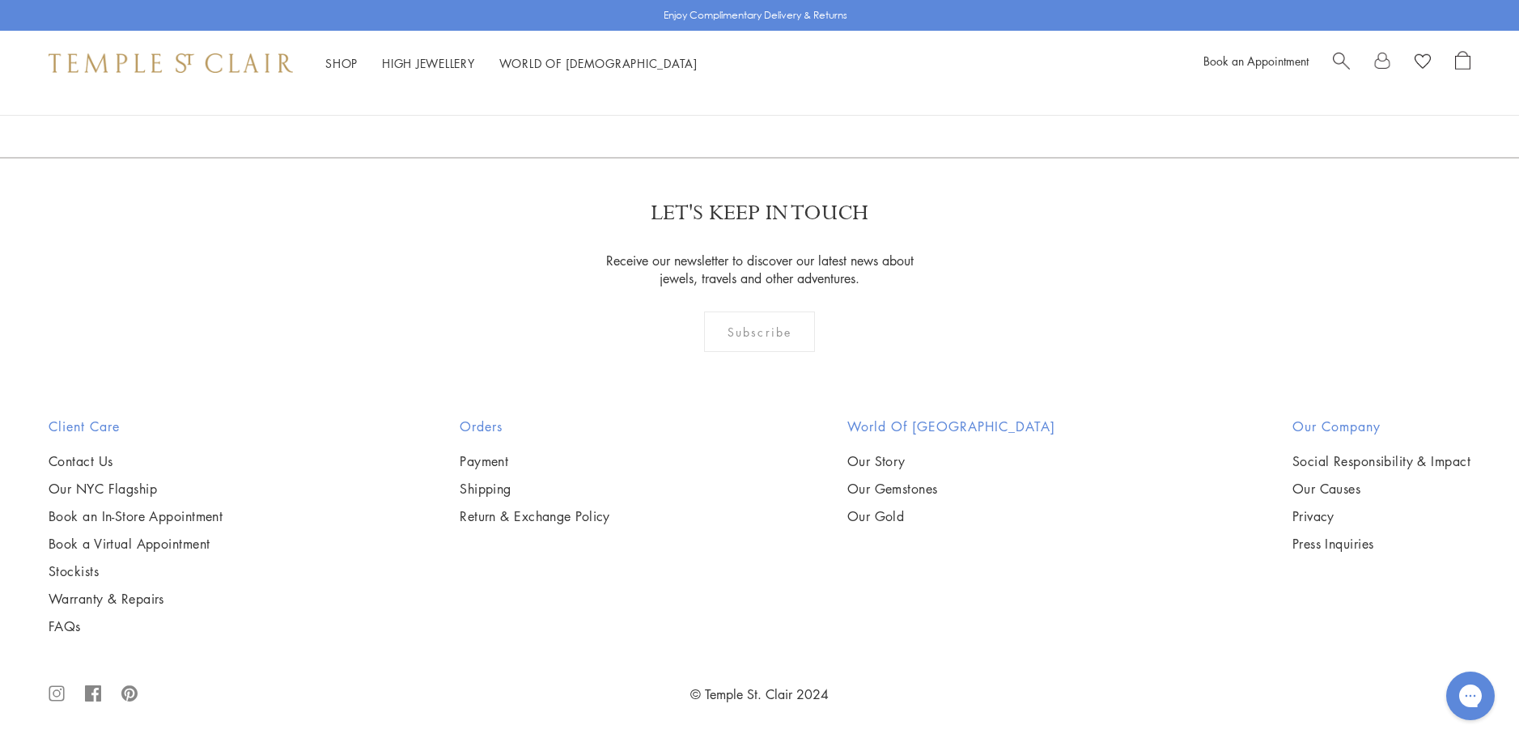
scroll to position [7531, 0]
click at [0, 0] on img at bounding box center [0, 0] width 0 height 0
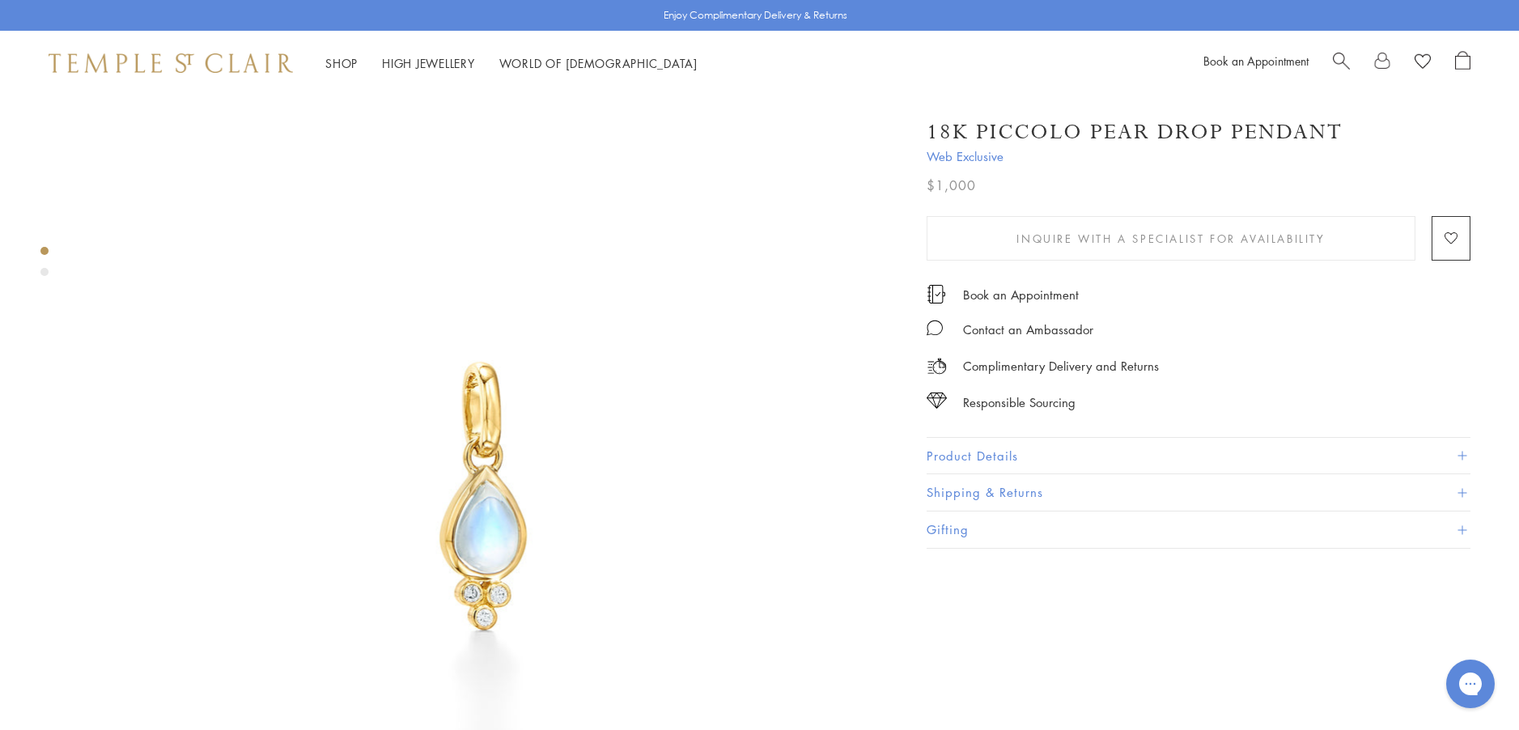
click at [989, 455] on button "Product Details" at bounding box center [1198, 456] width 544 height 36
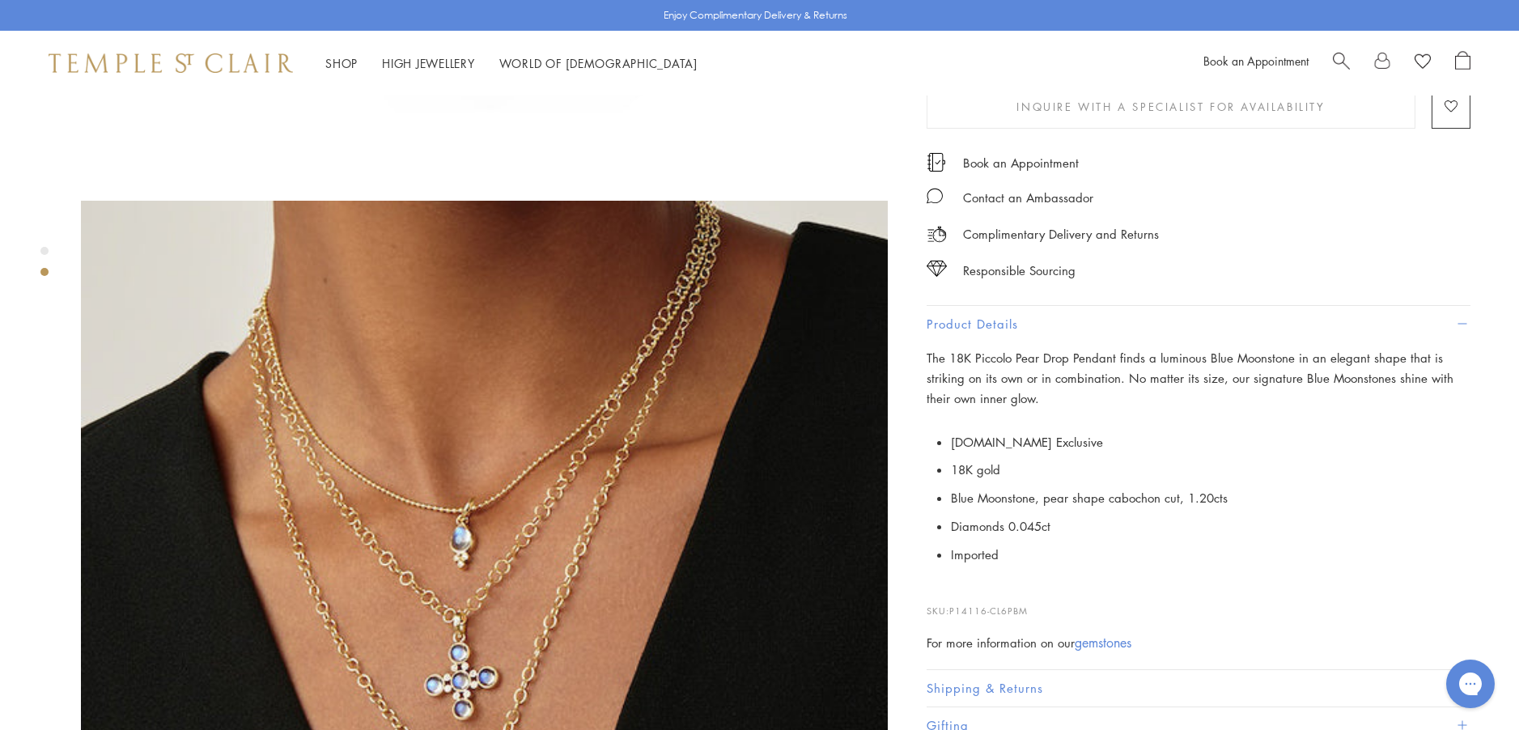
scroll to position [728, 0]
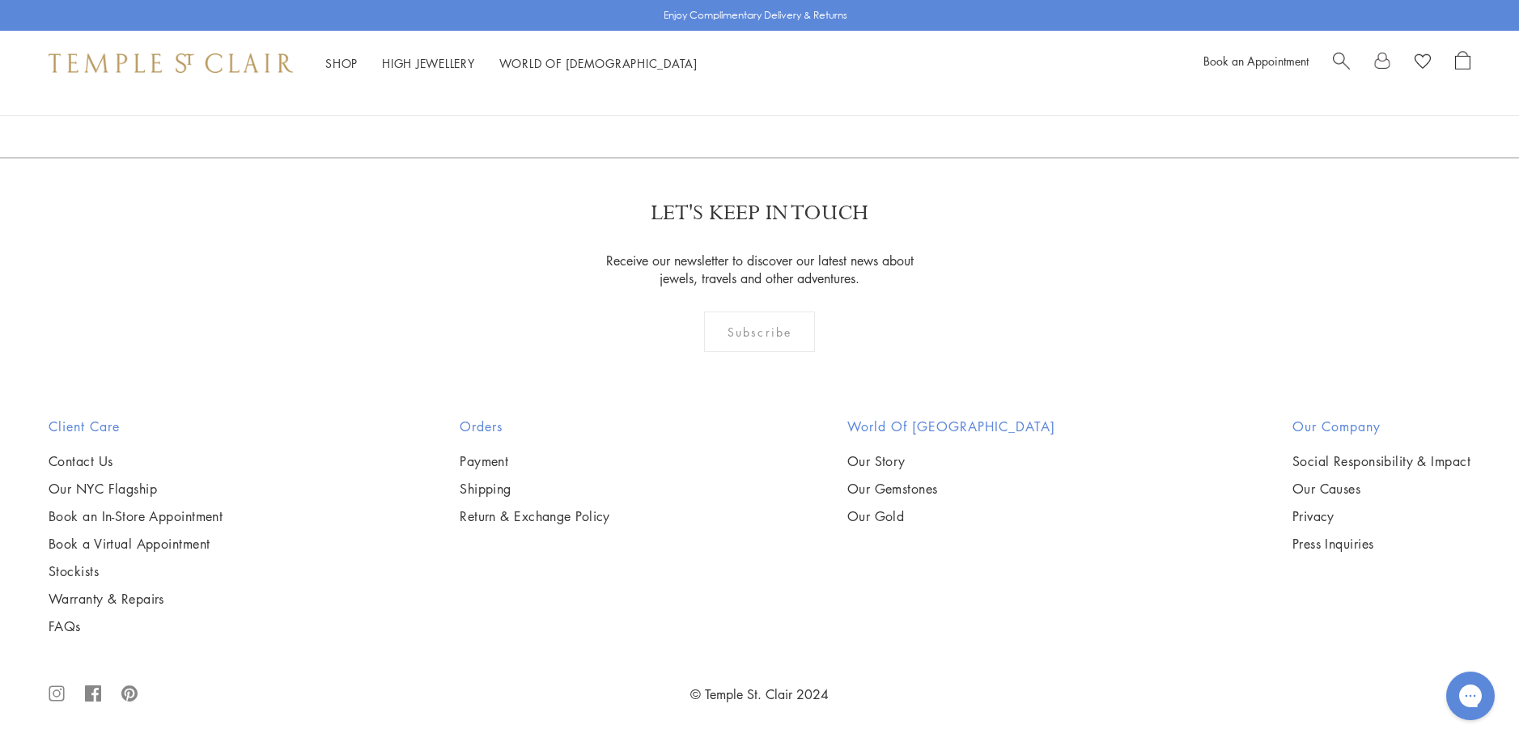
scroll to position [12305, 0]
click at [737, 92] on link "2" at bounding box center [733, 70] width 53 height 45
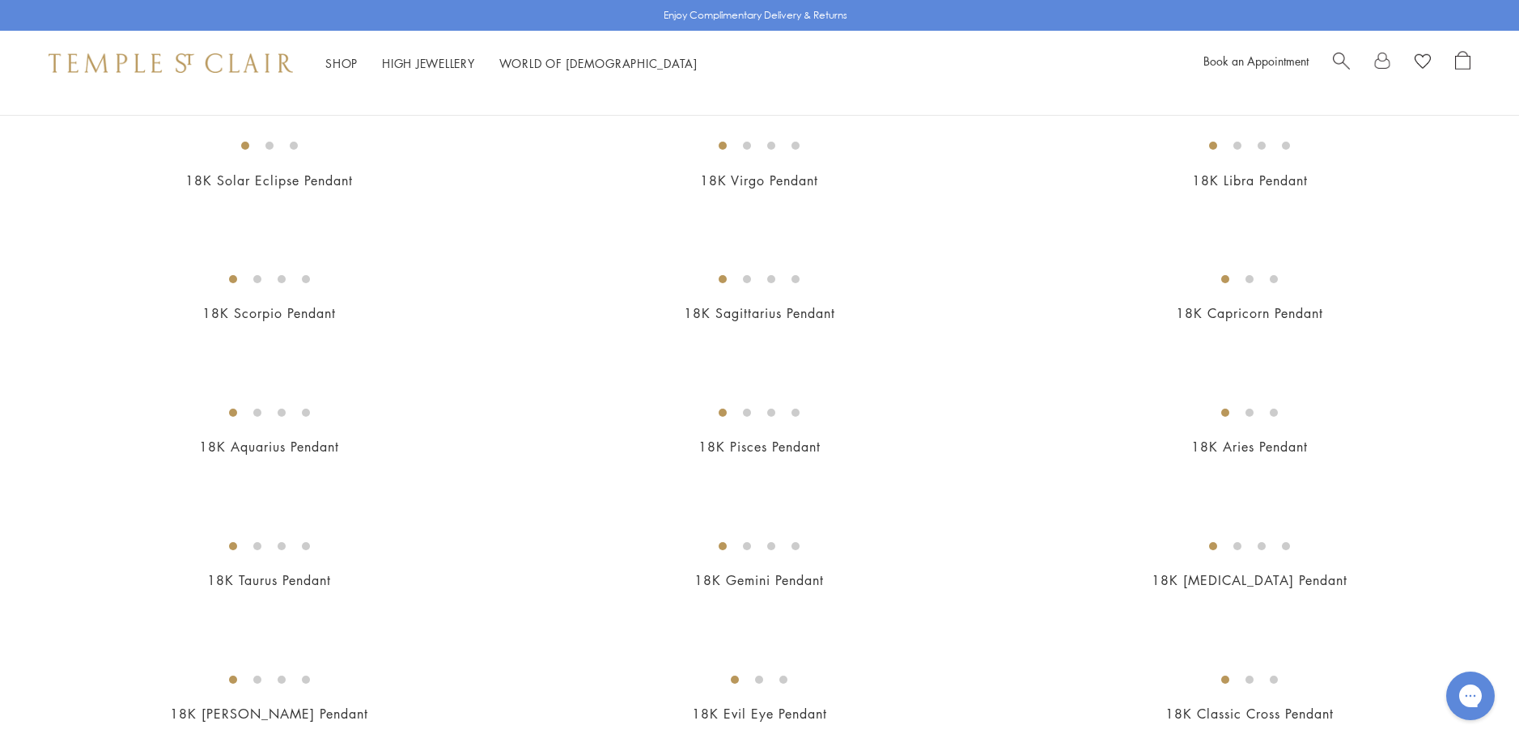
scroll to position [243, 0]
